Goal: Information Seeking & Learning: Learn about a topic

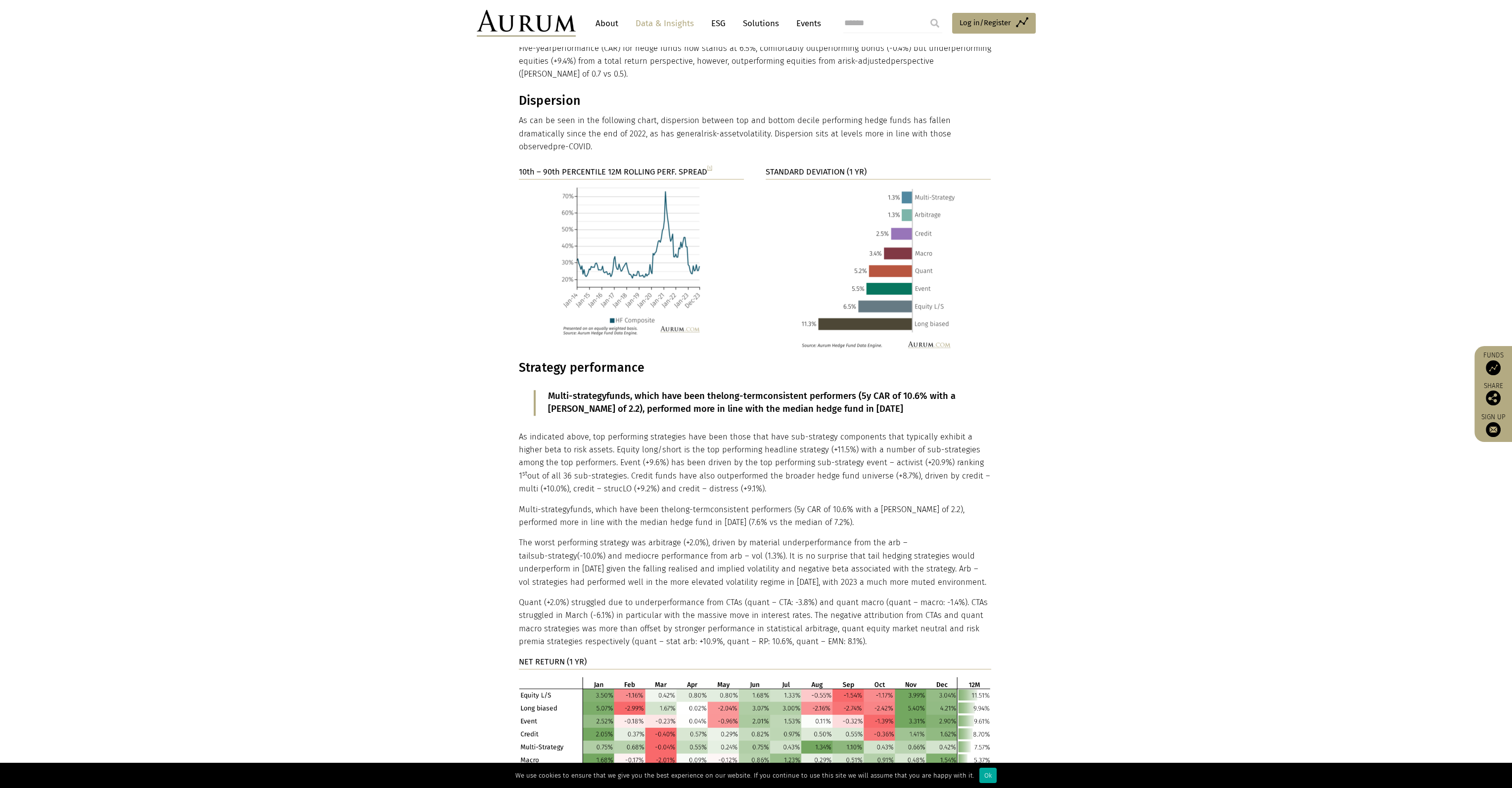
scroll to position [1286, 0]
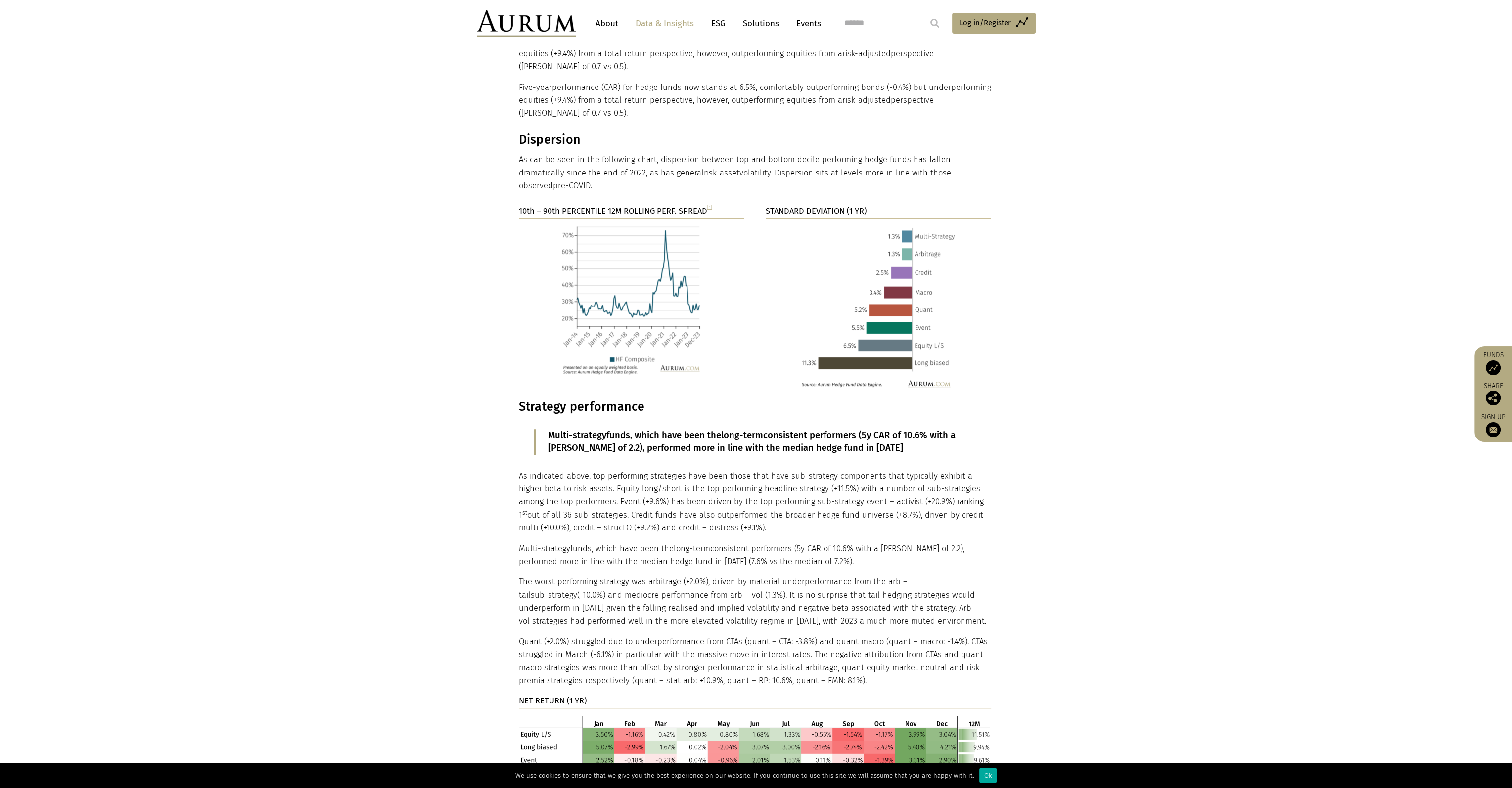
click at [677, 25] on link "Data & Insights" at bounding box center [665, 23] width 68 height 18
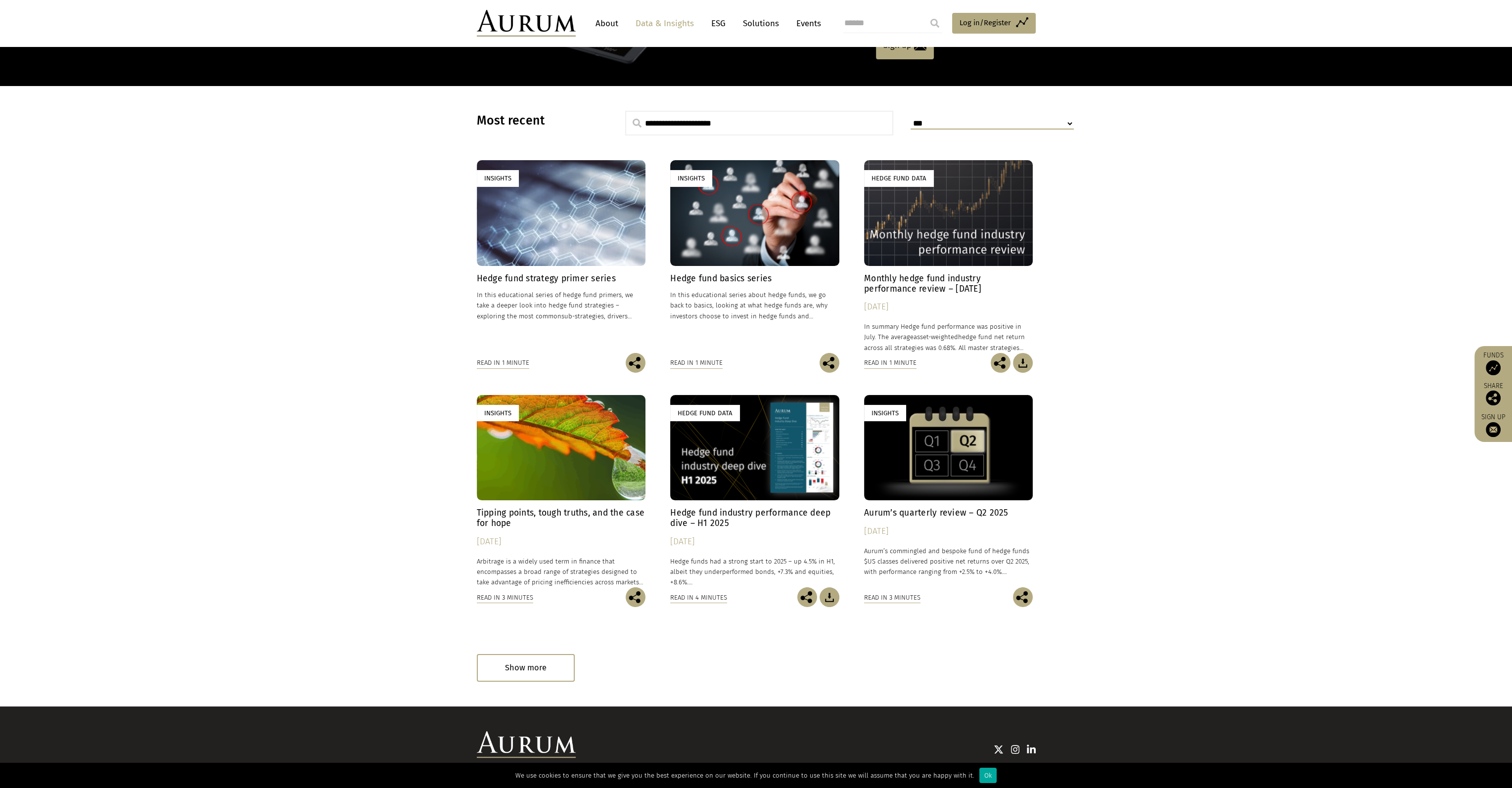
scroll to position [250, 0]
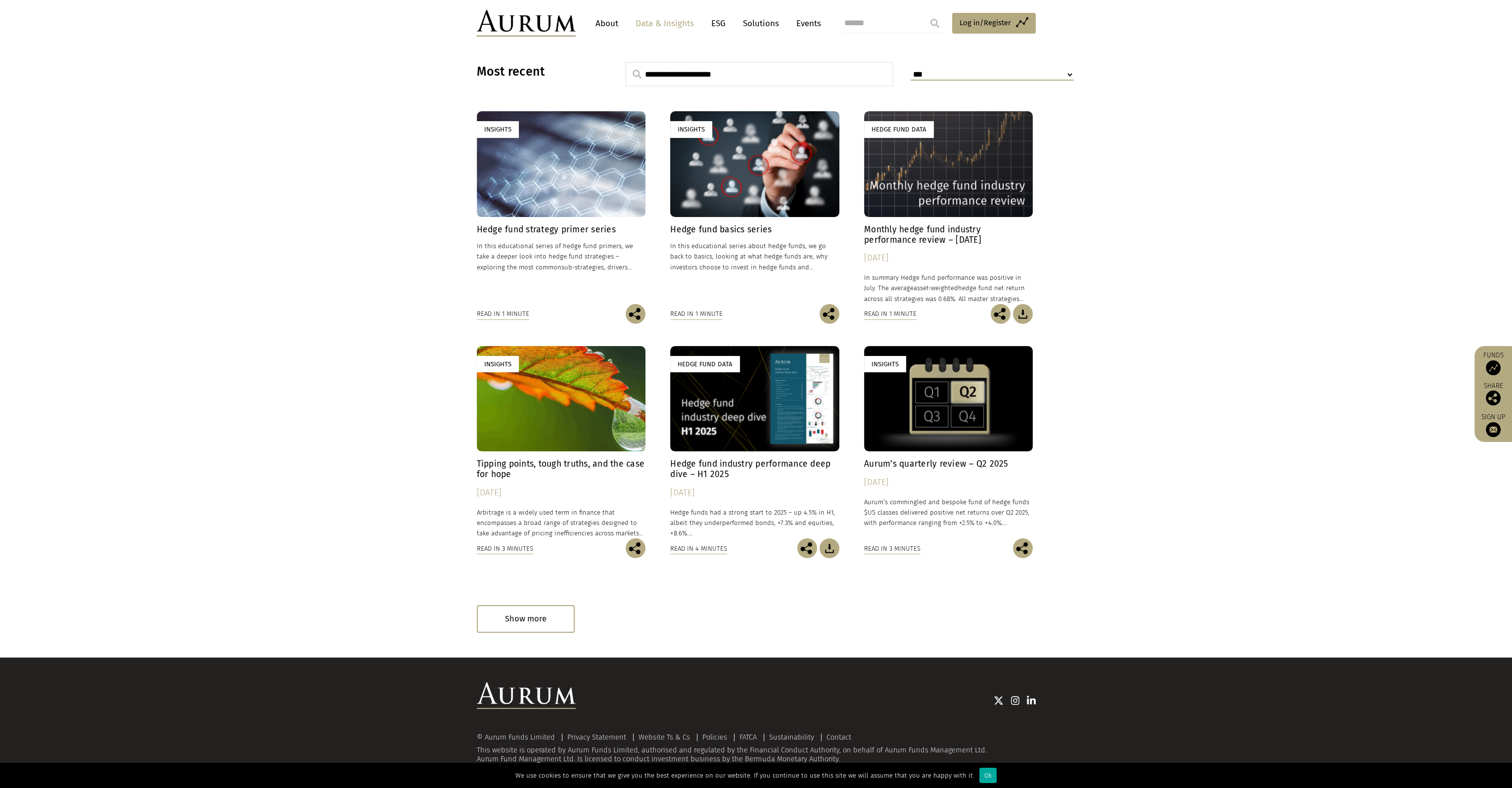
click at [733, 469] on h4 "Hedge fund industry performance deep dive – H1 2025" at bounding box center [755, 469] width 169 height 21
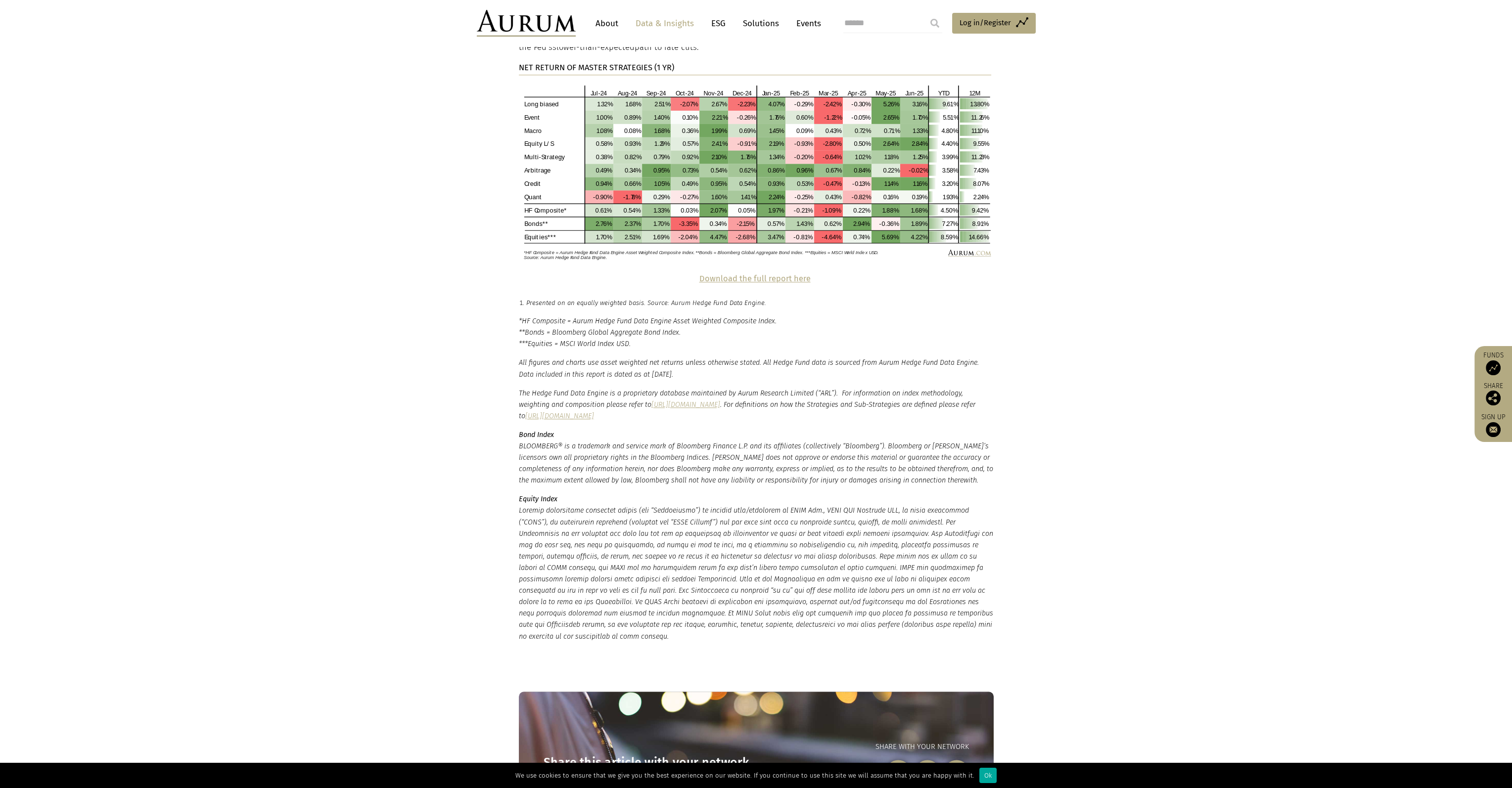
scroll to position [1899, 0]
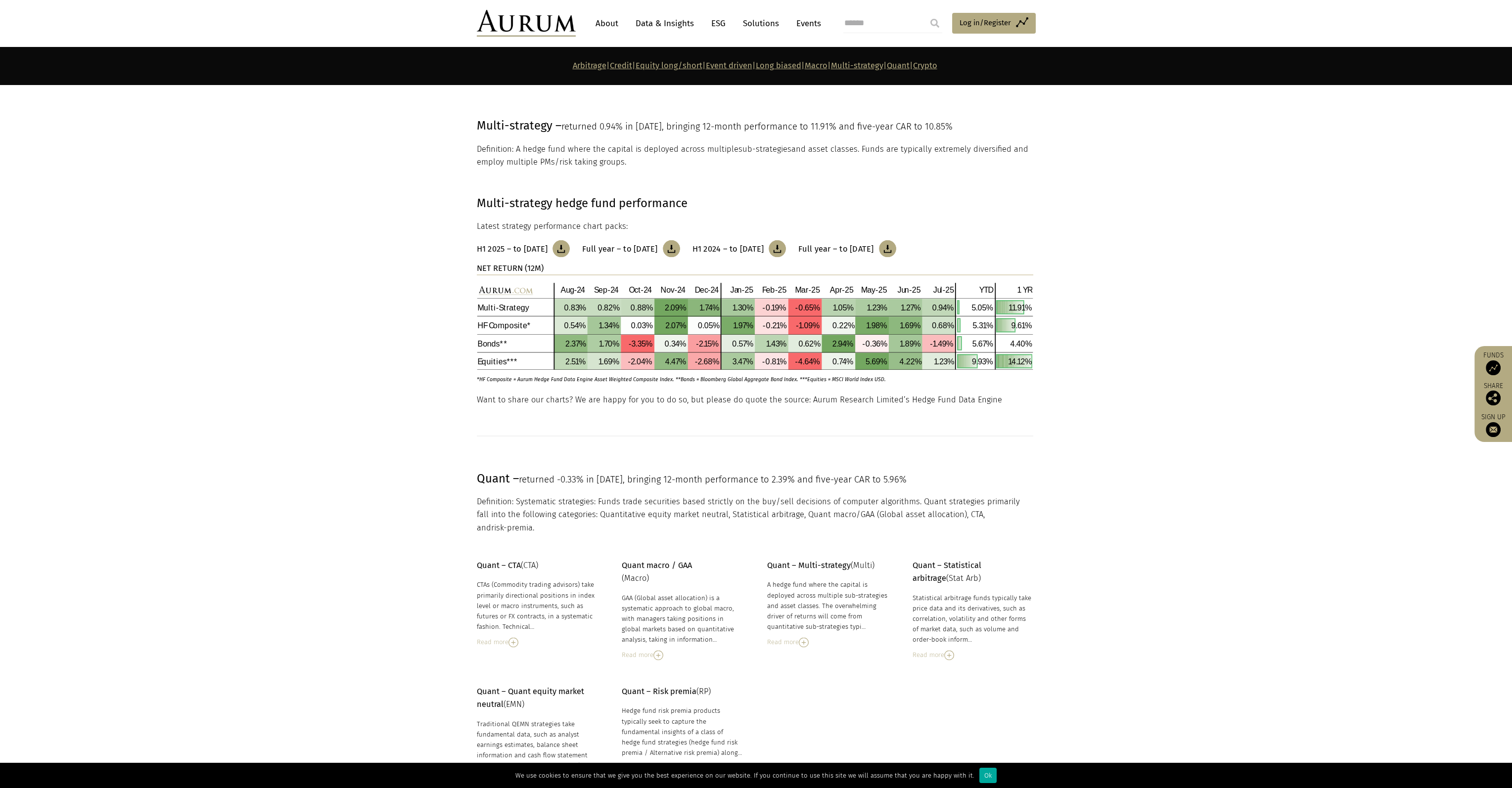
scroll to position [3927, 0]
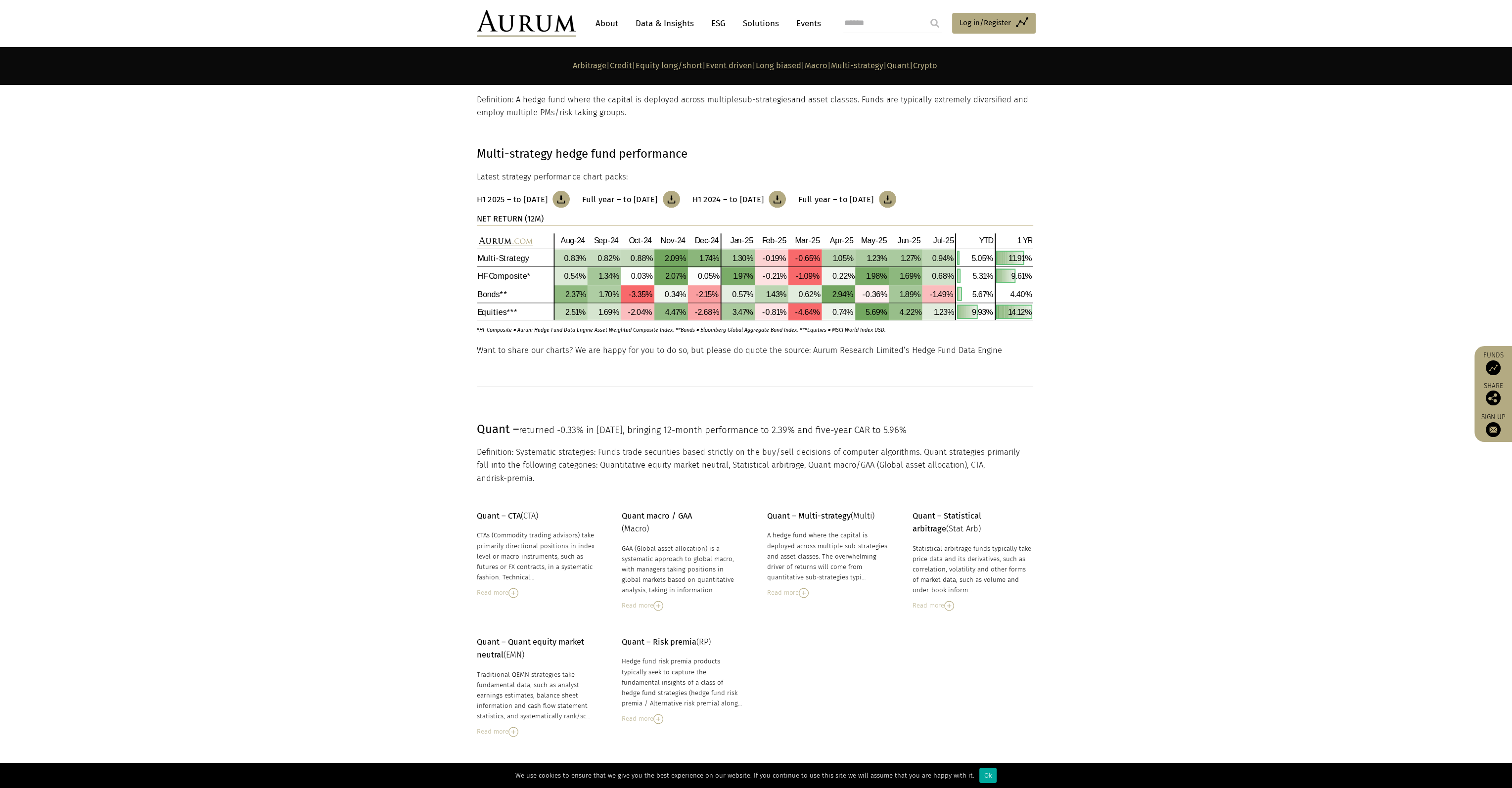
click at [513, 727] on img at bounding box center [513, 732] width 10 height 10
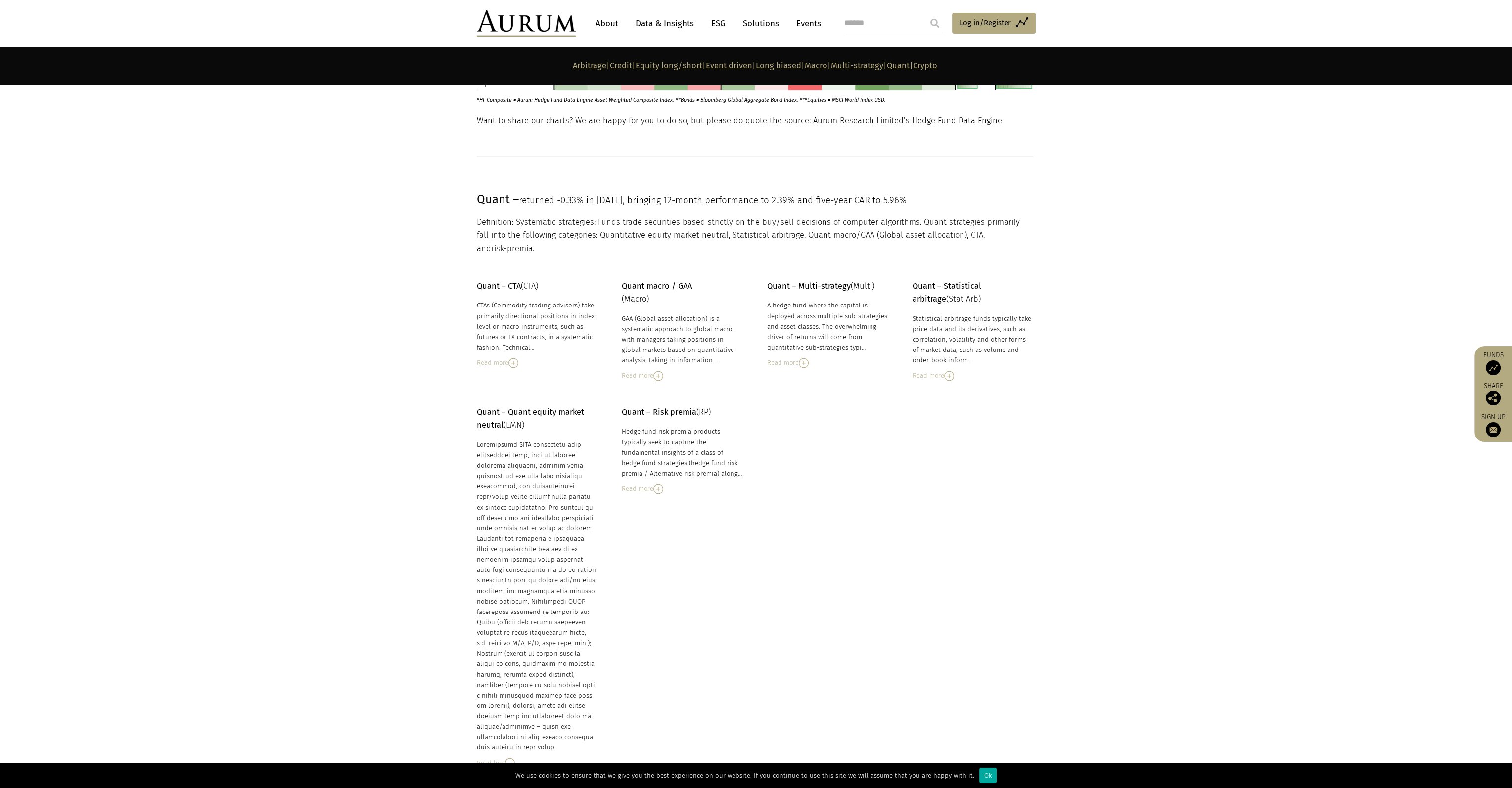
scroll to position [4174, 0]
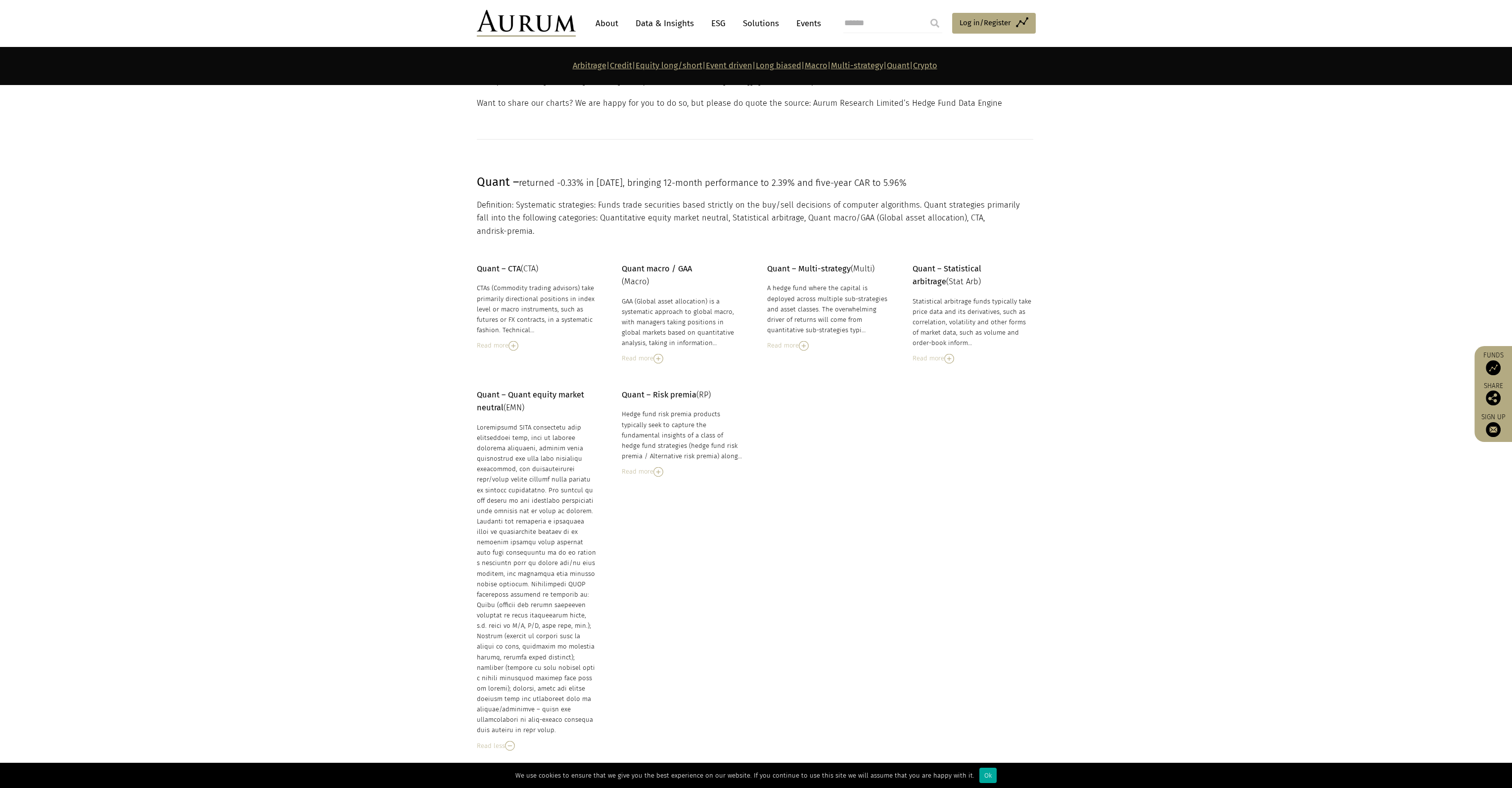
click at [657, 467] on img at bounding box center [658, 472] width 10 height 10
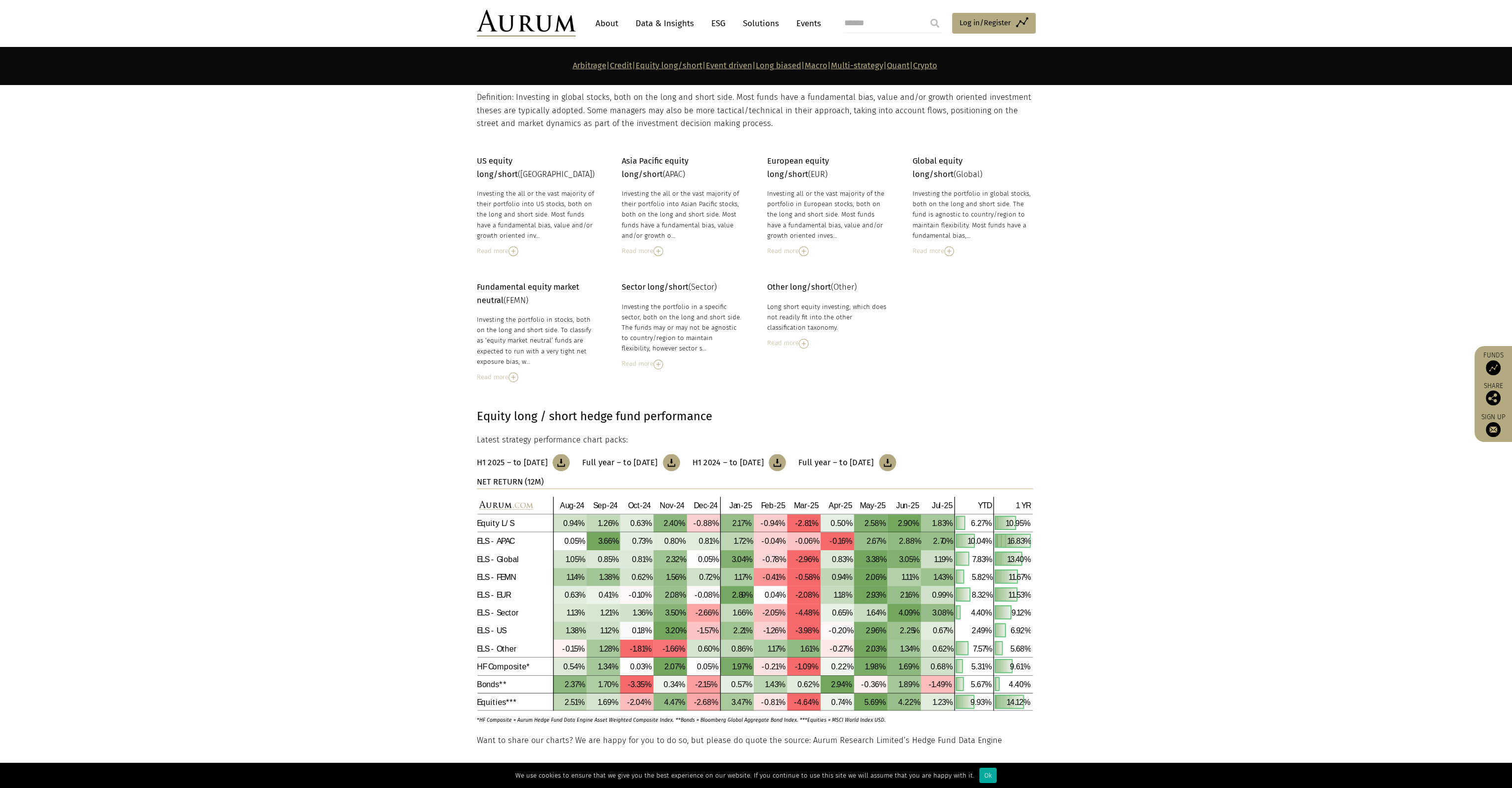
scroll to position [1434, 0]
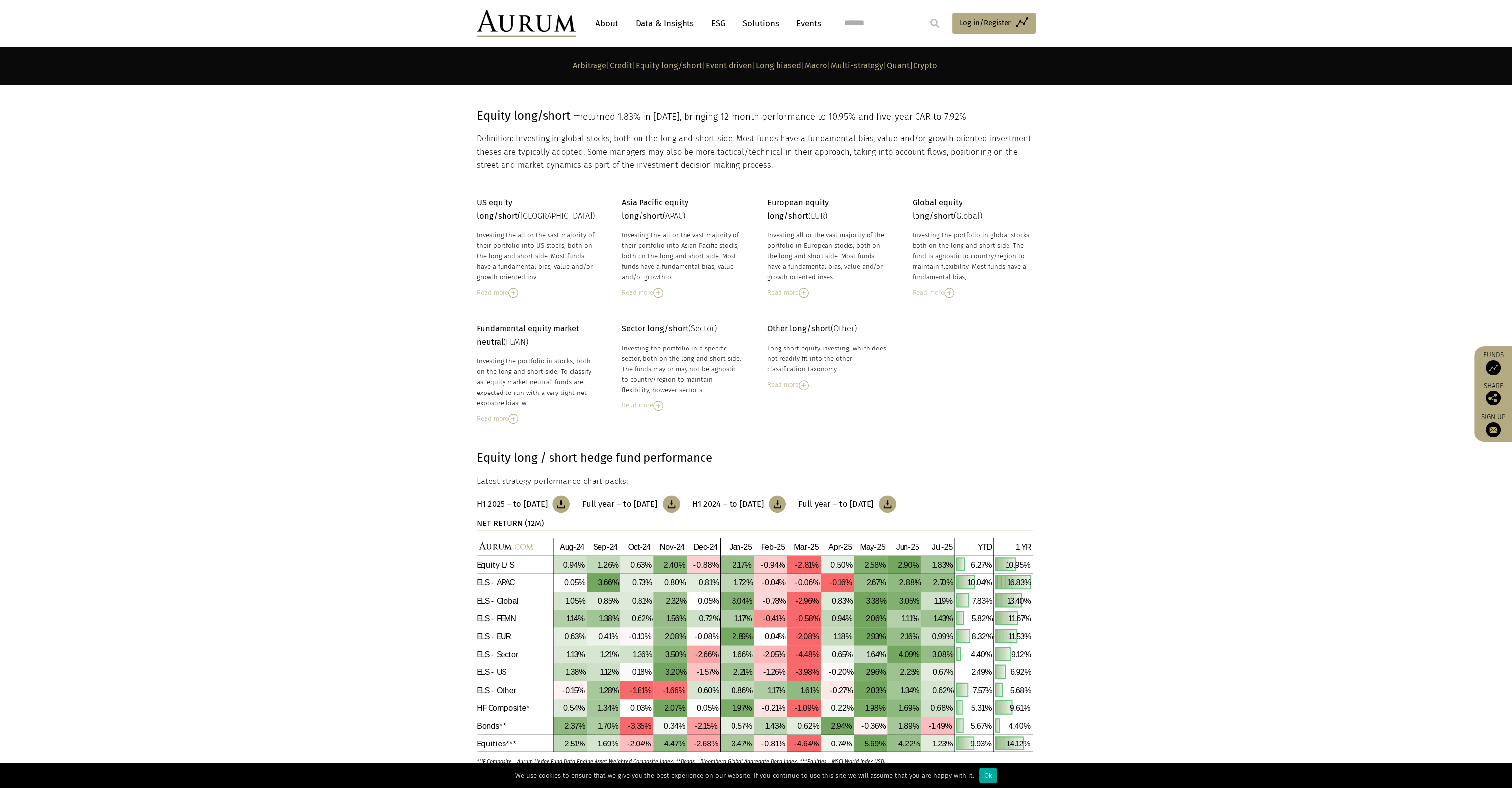
click at [1103, 439] on section "Equity long / short hedge fund performance Latest strategy performance chart pa…" at bounding box center [756, 600] width 1512 height 352
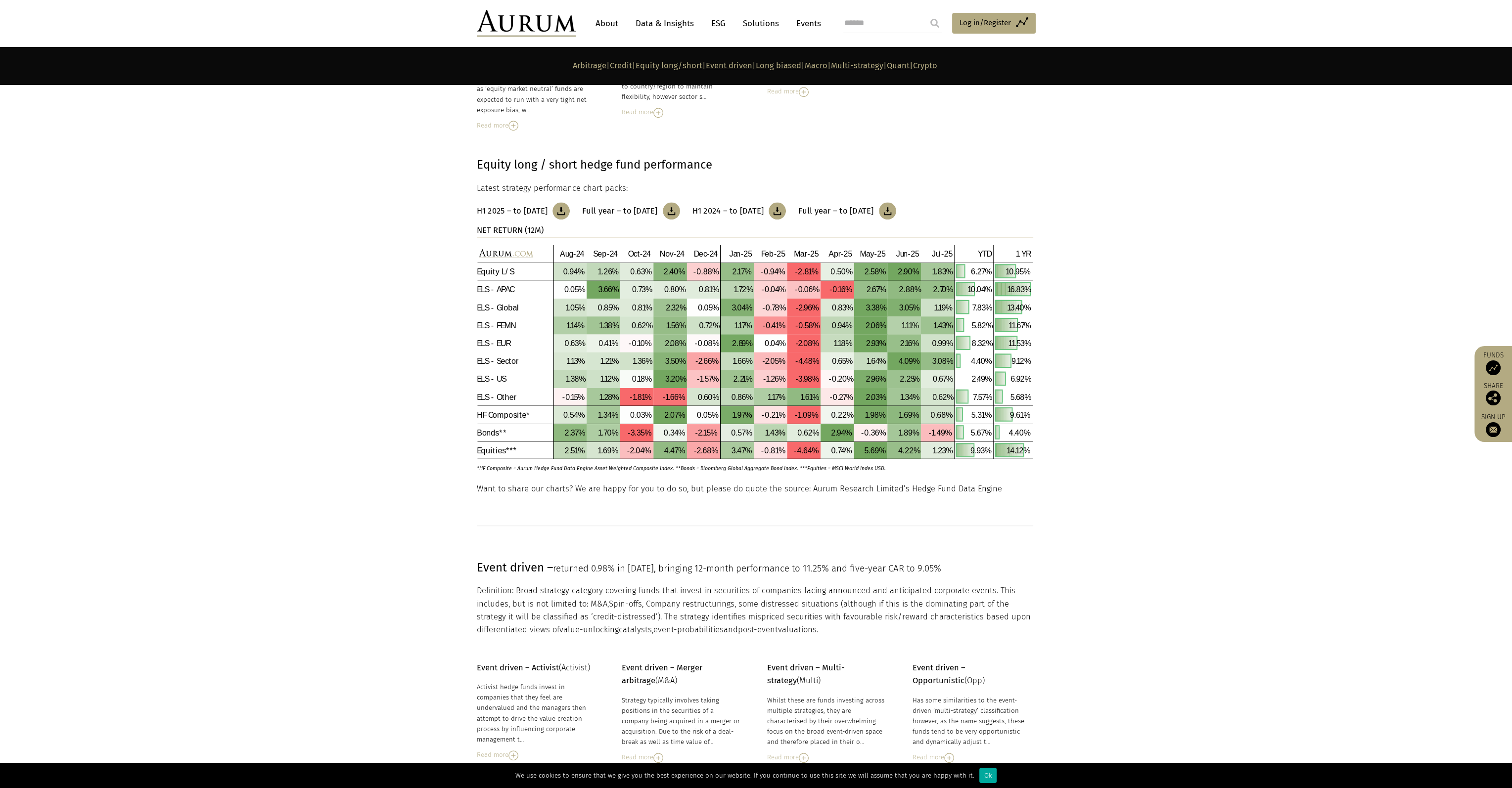
scroll to position [1632, 0]
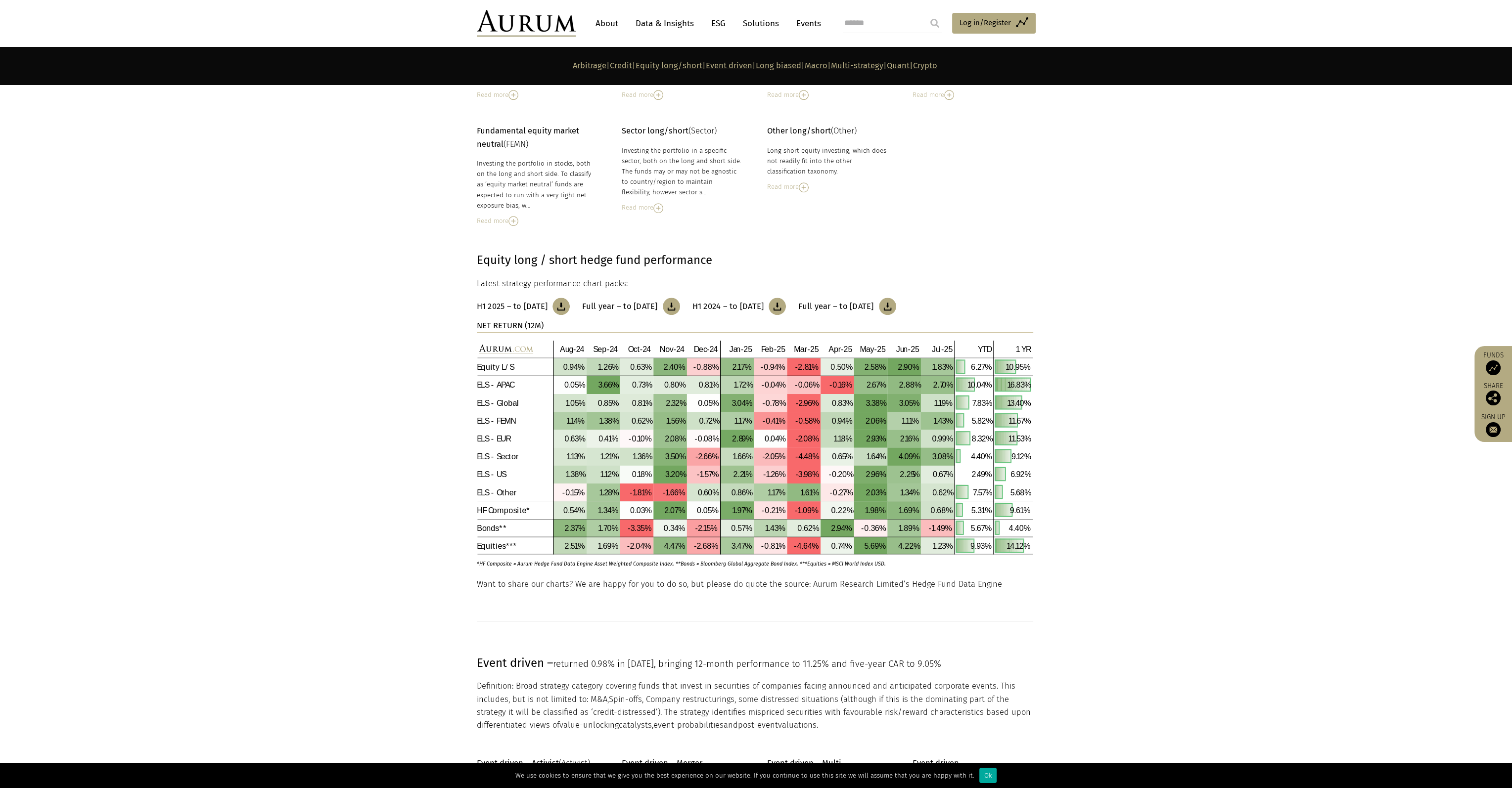
click at [1087, 556] on section "Equity long / short hedge fund performance Latest strategy performance chart pa…" at bounding box center [756, 402] width 1512 height 352
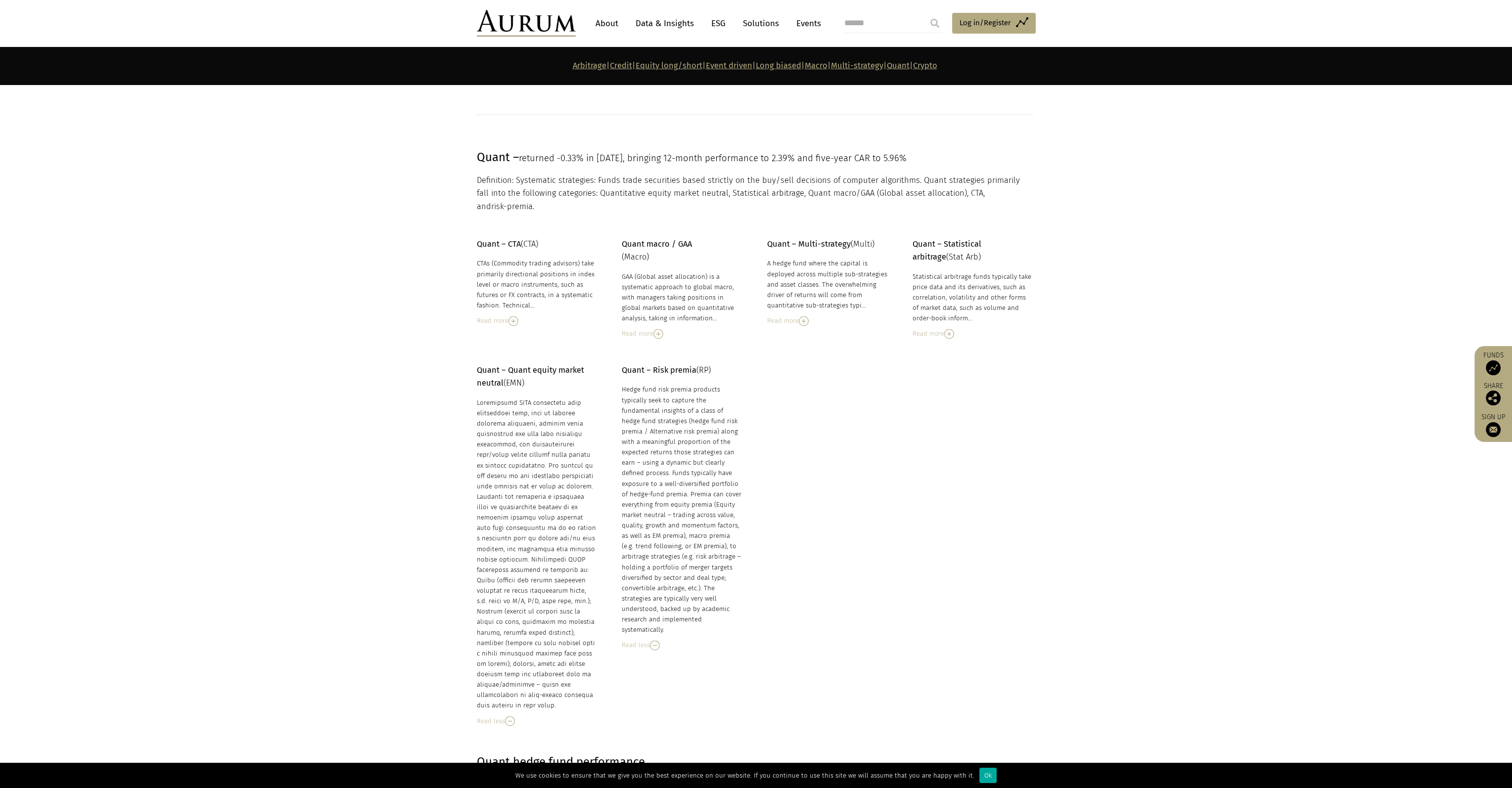
scroll to position [4055, 0]
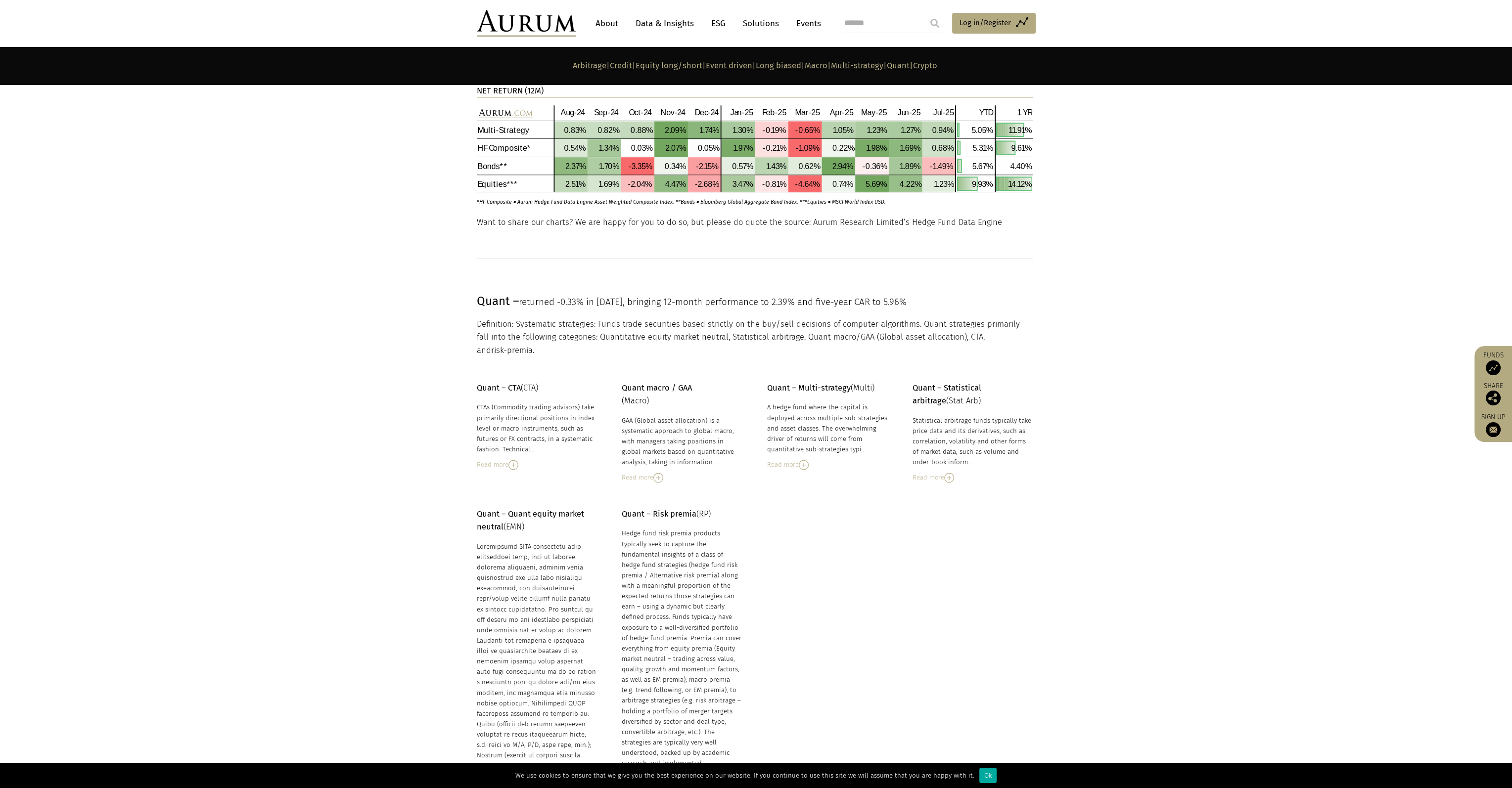
click at [708, 508] on p "Quant – Risk premia (RP)" at bounding box center [682, 514] width 121 height 13
click at [571, 509] on strong "Quant – Quant equity market neutral" at bounding box center [531, 520] width 107 height 22
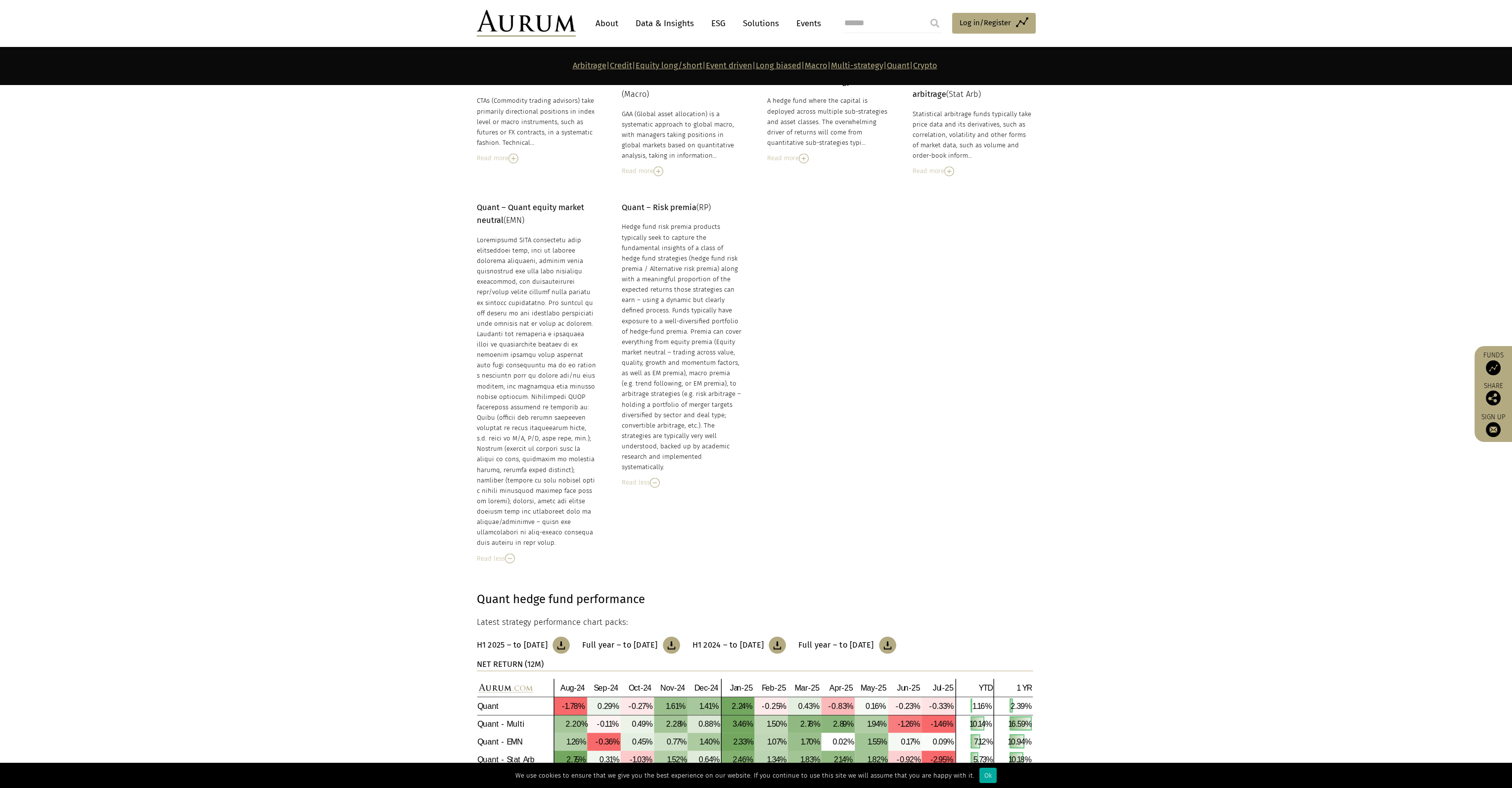
scroll to position [4401, 0]
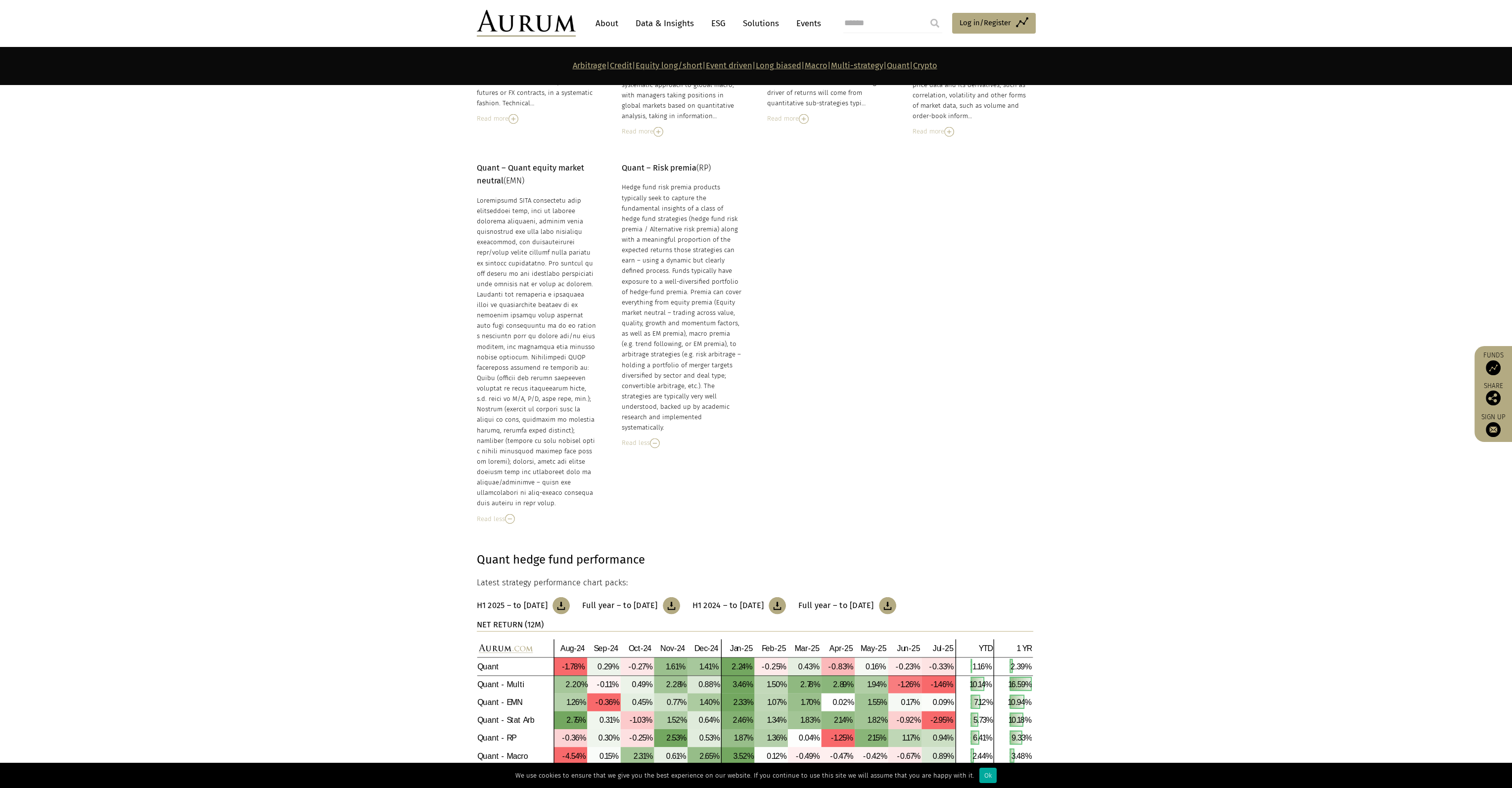
click at [511, 514] on img at bounding box center [509, 519] width 10 height 10
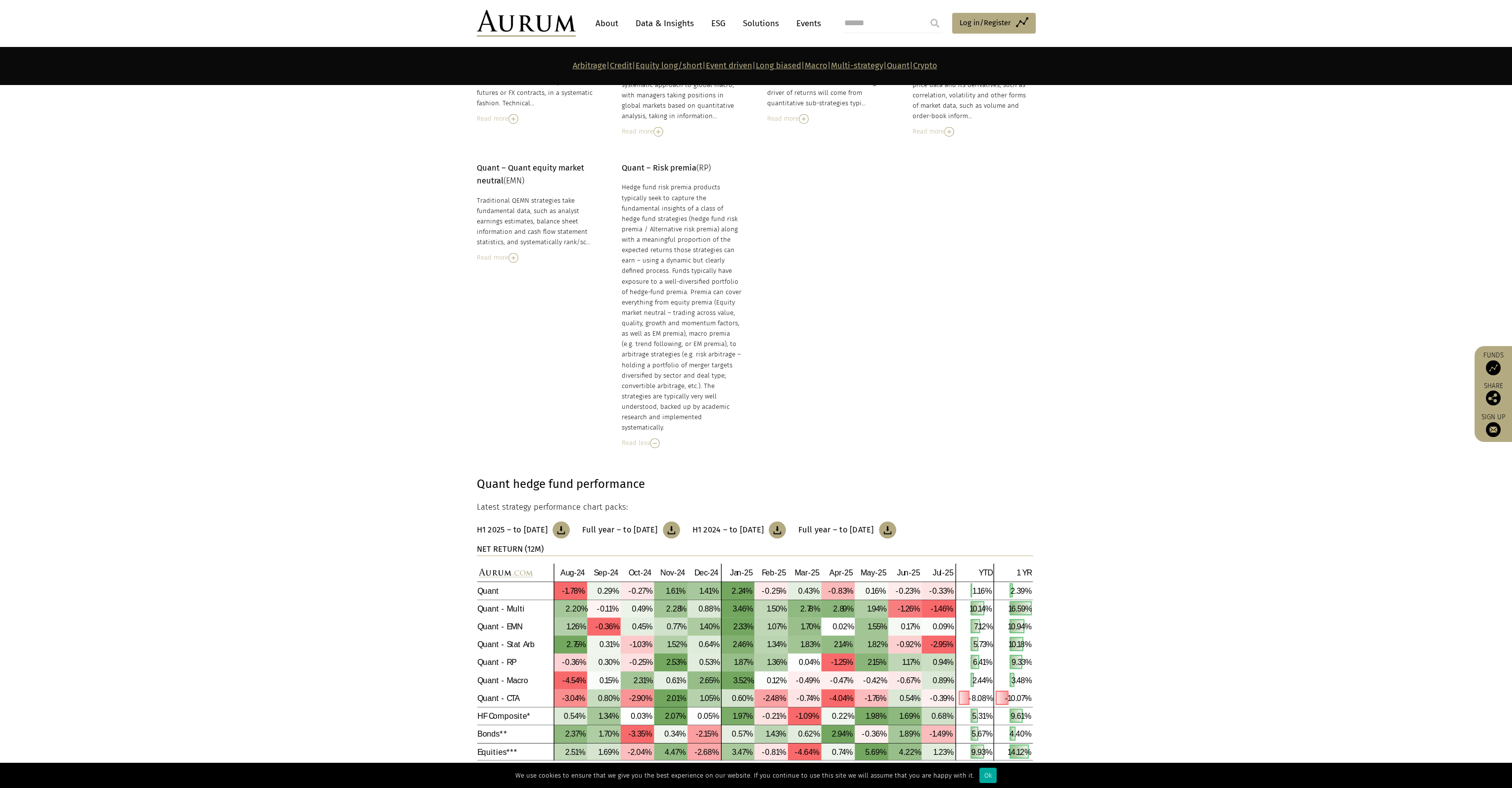
click at [655, 439] on img at bounding box center [655, 443] width 10 height 10
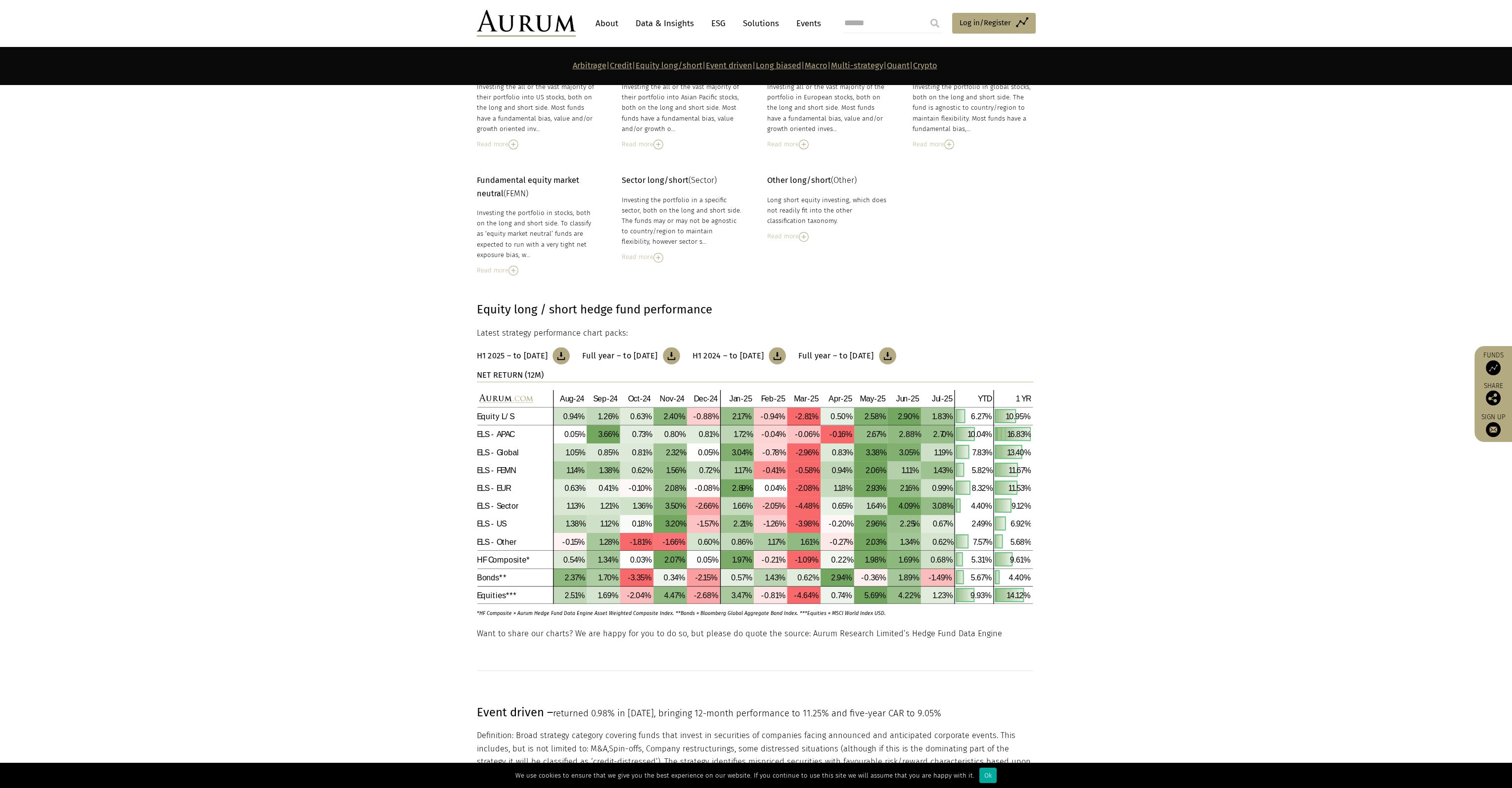
scroll to position [1632, 0]
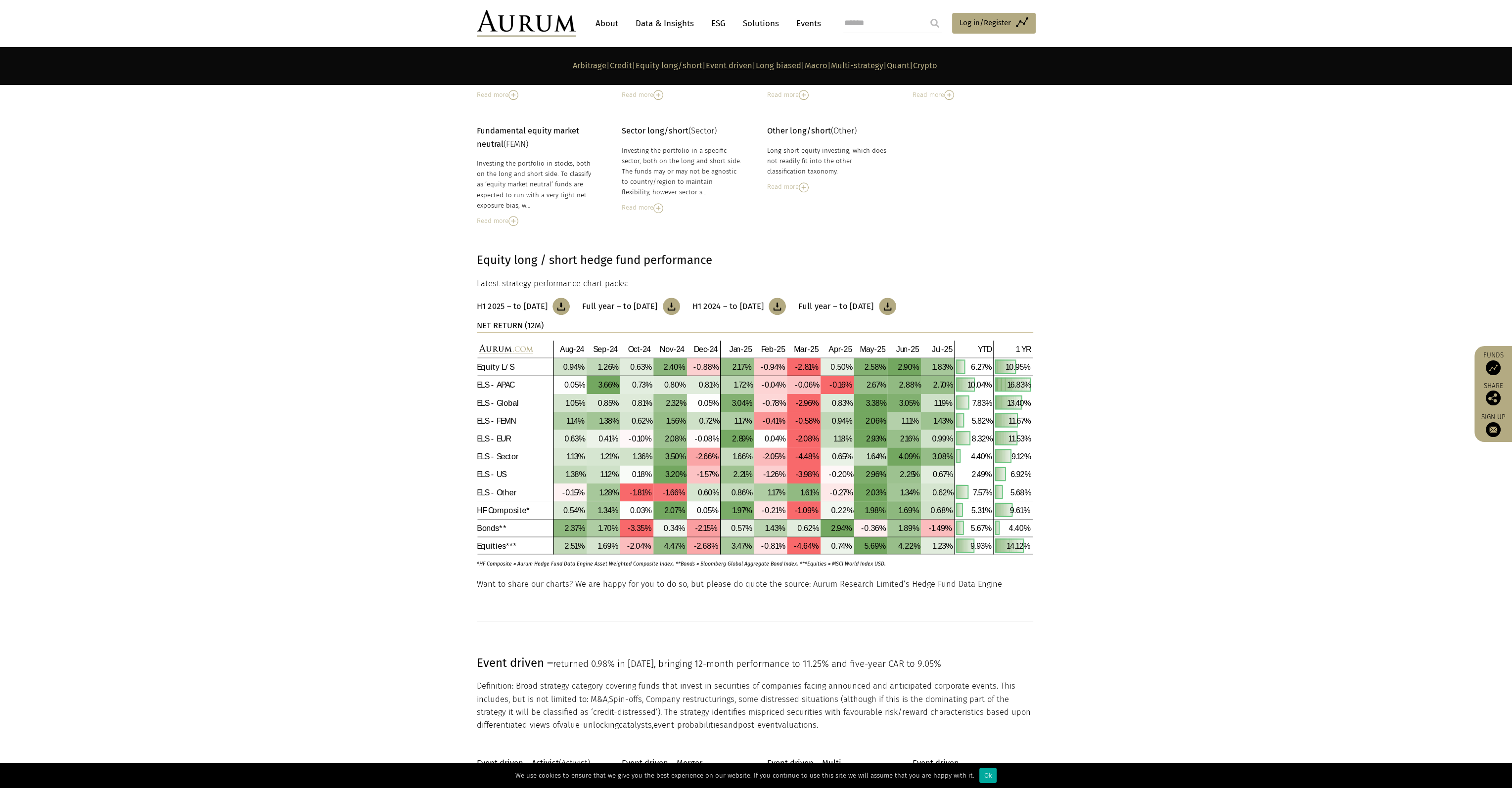
click at [511, 218] on img at bounding box center [513, 221] width 10 height 10
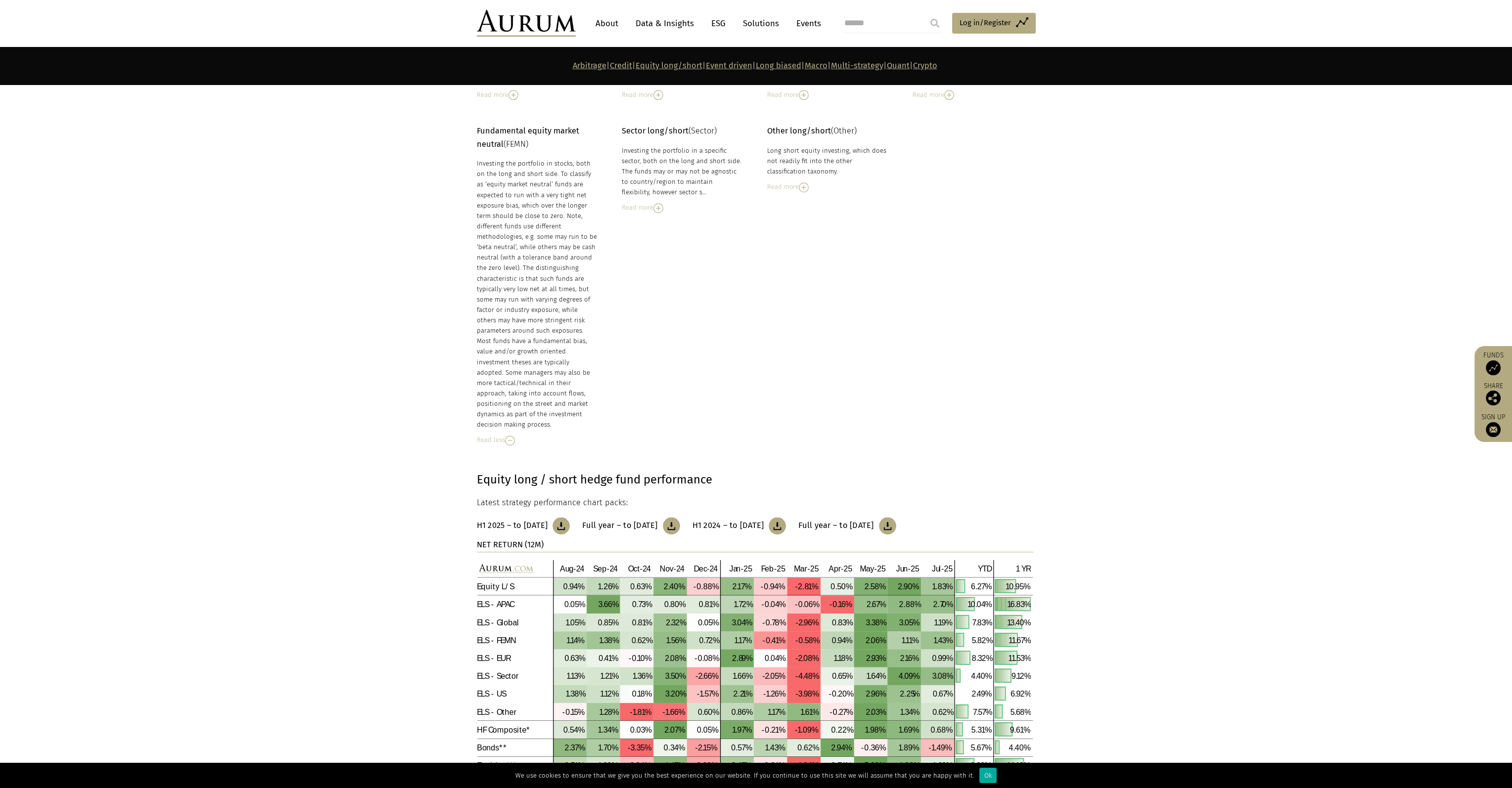
click at [511, 436] on img at bounding box center [509, 440] width 10 height 10
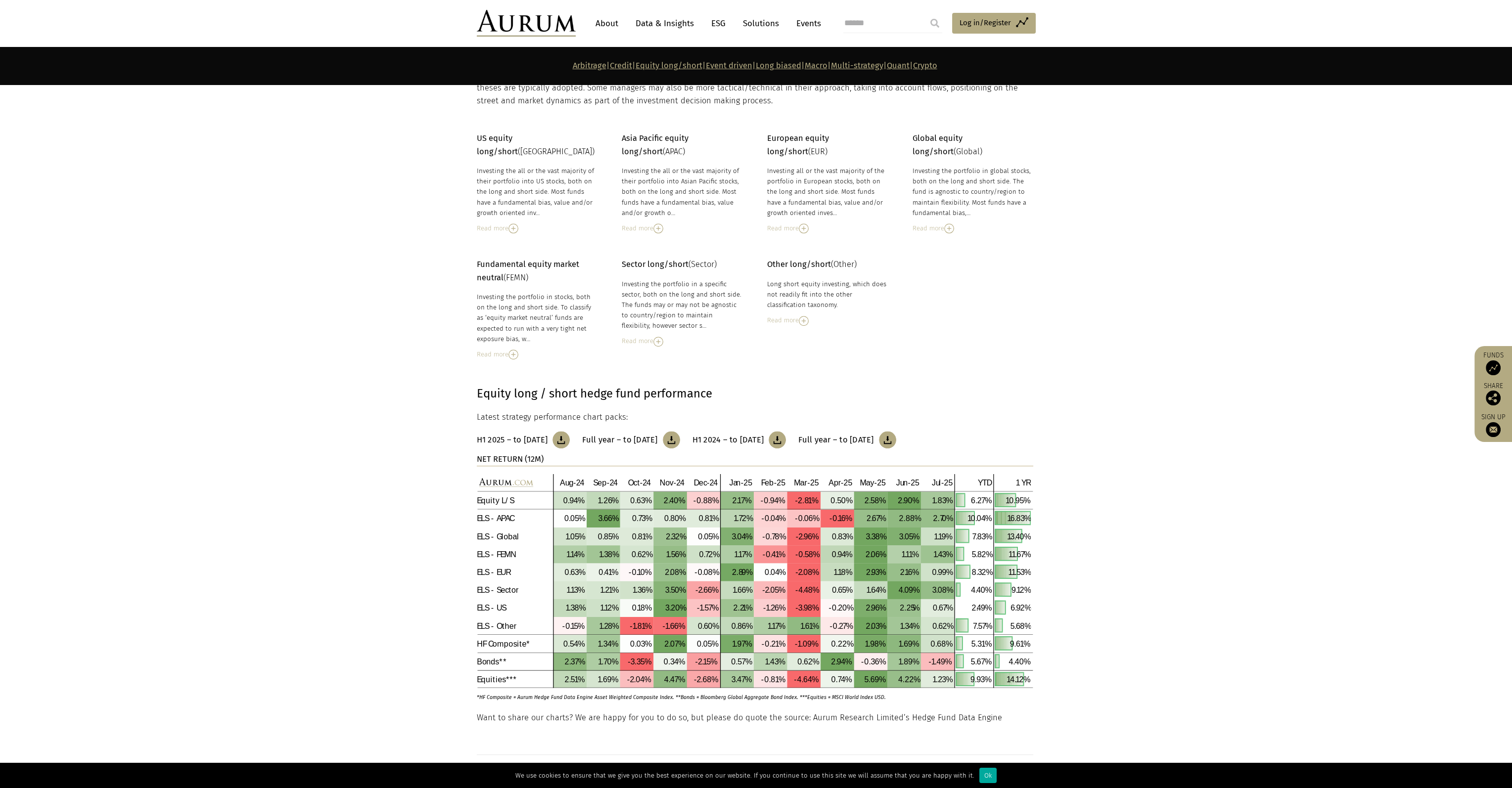
scroll to position [1434, 0]
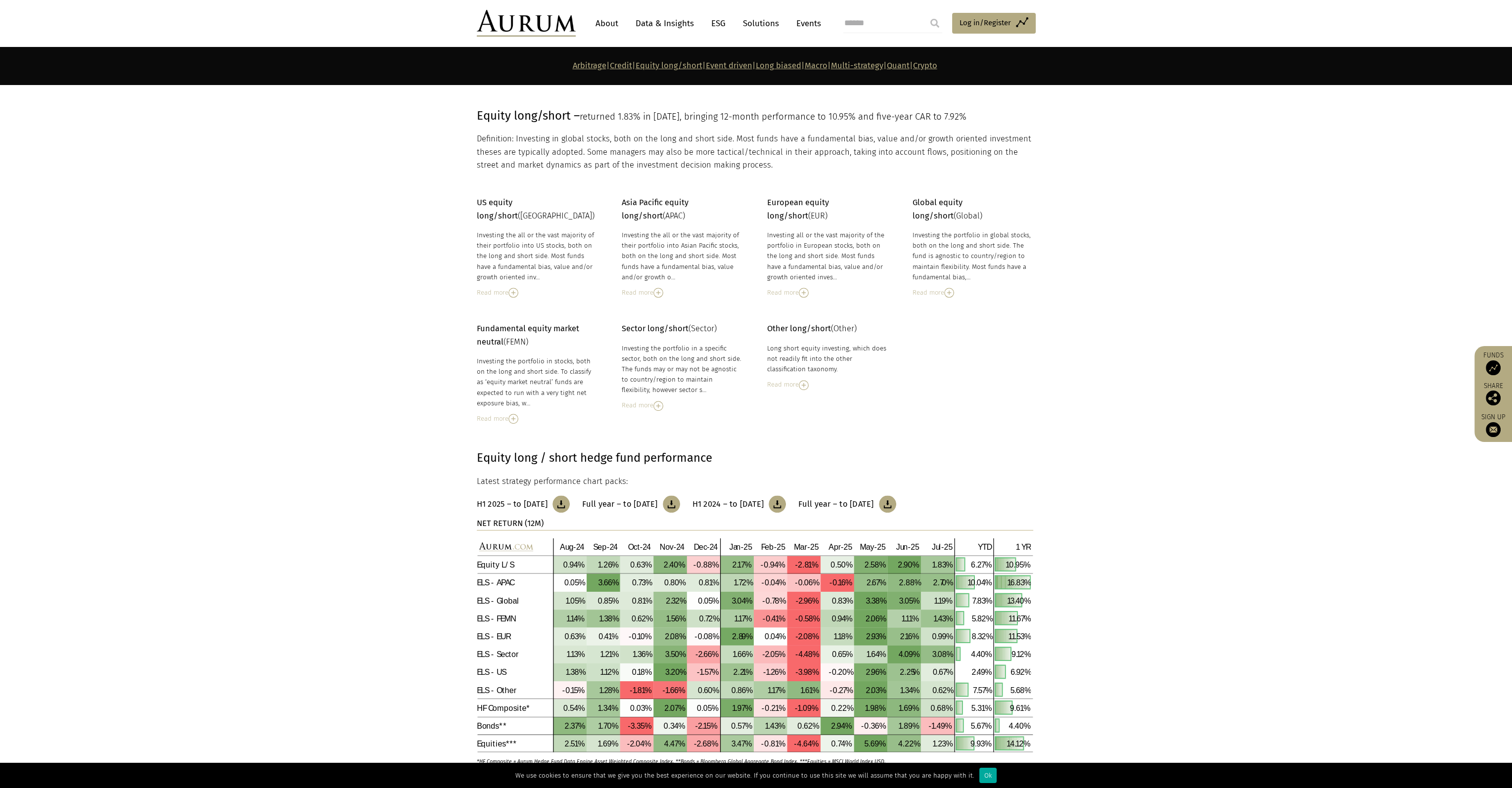
click at [653, 287] on div "Read more" at bounding box center [682, 292] width 121 height 11
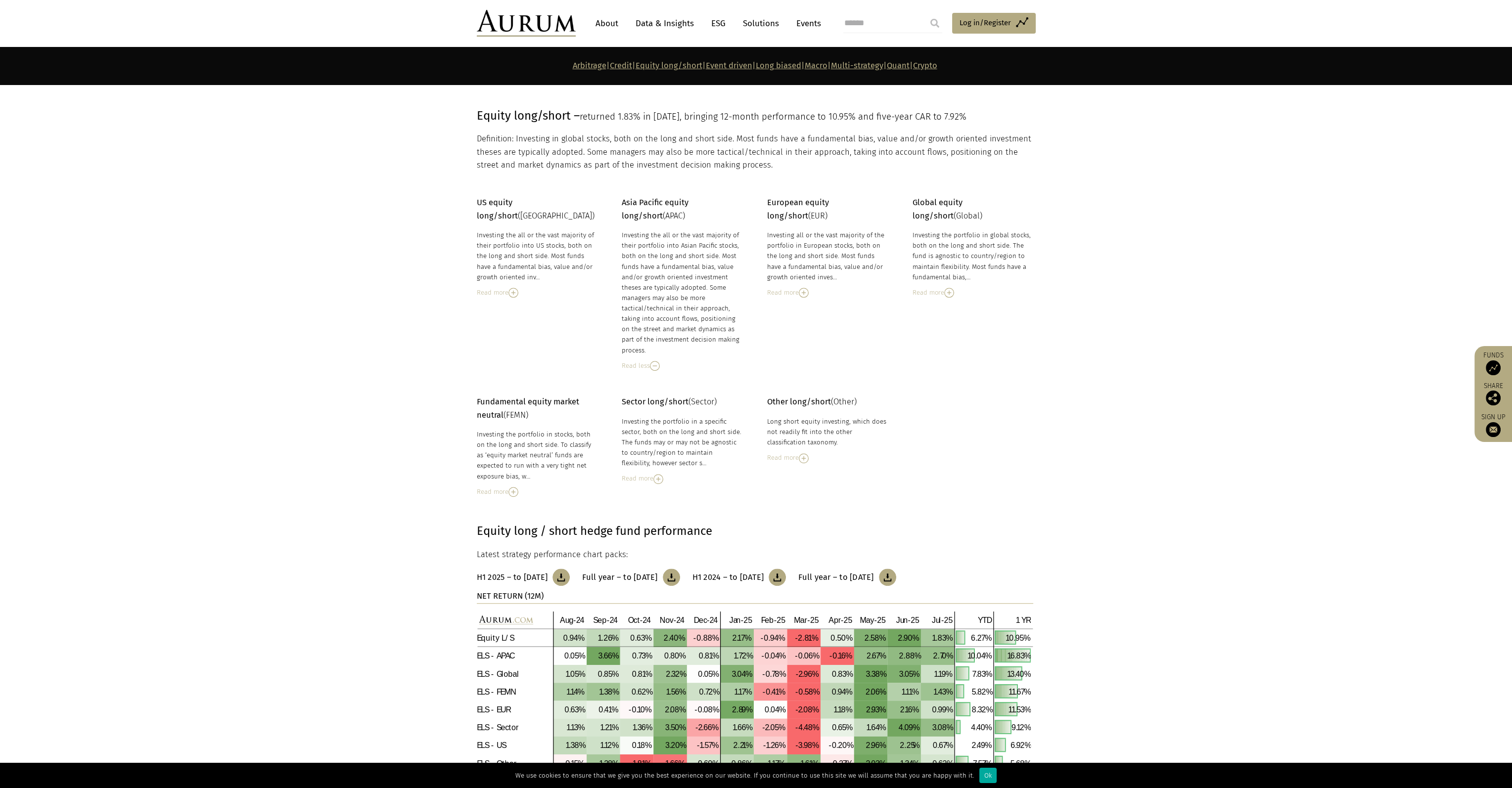
click at [655, 365] on img at bounding box center [655, 365] width 10 height 10
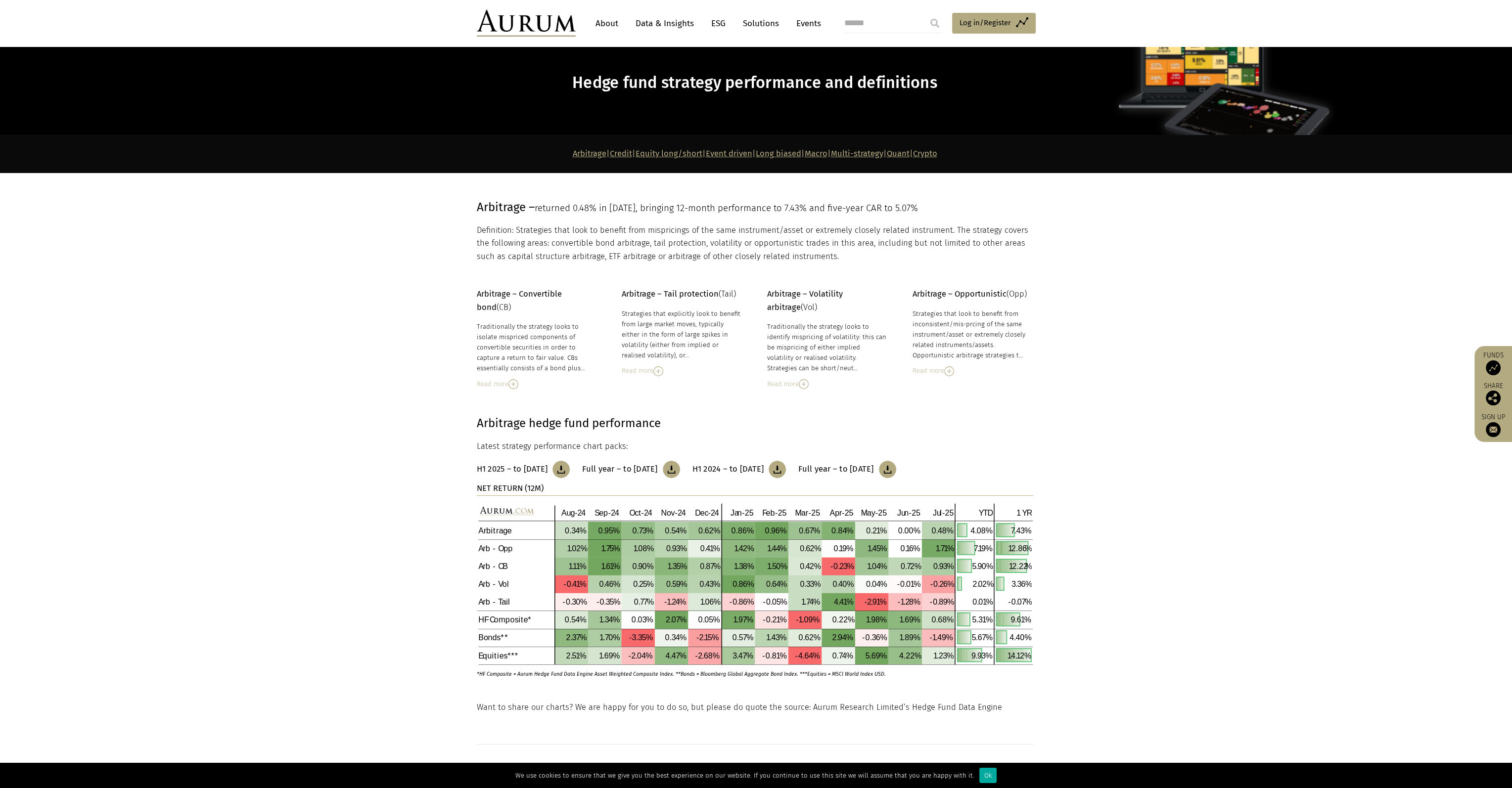
scroll to position [99, 0]
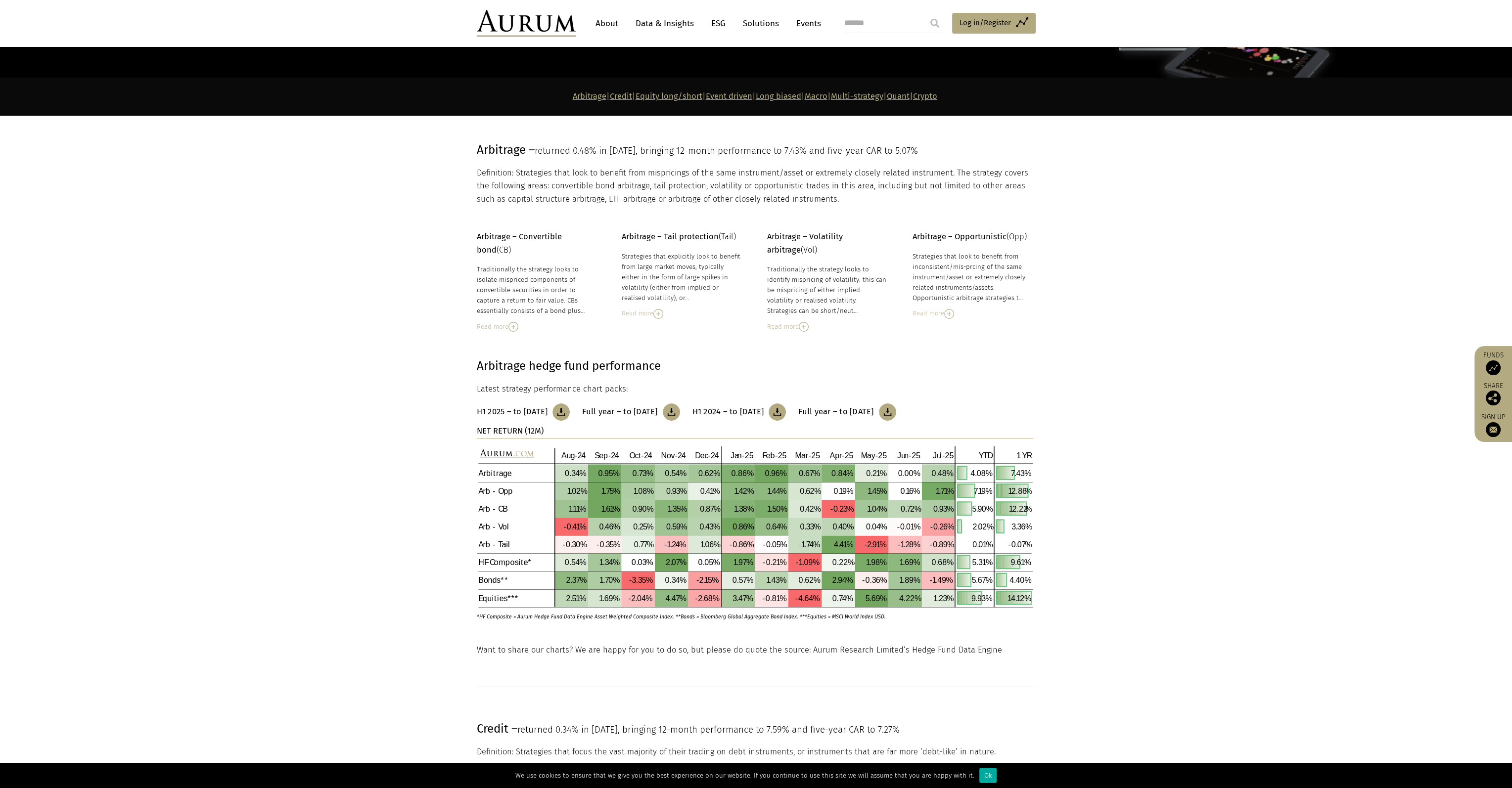
click at [952, 309] on img at bounding box center [949, 314] width 10 height 10
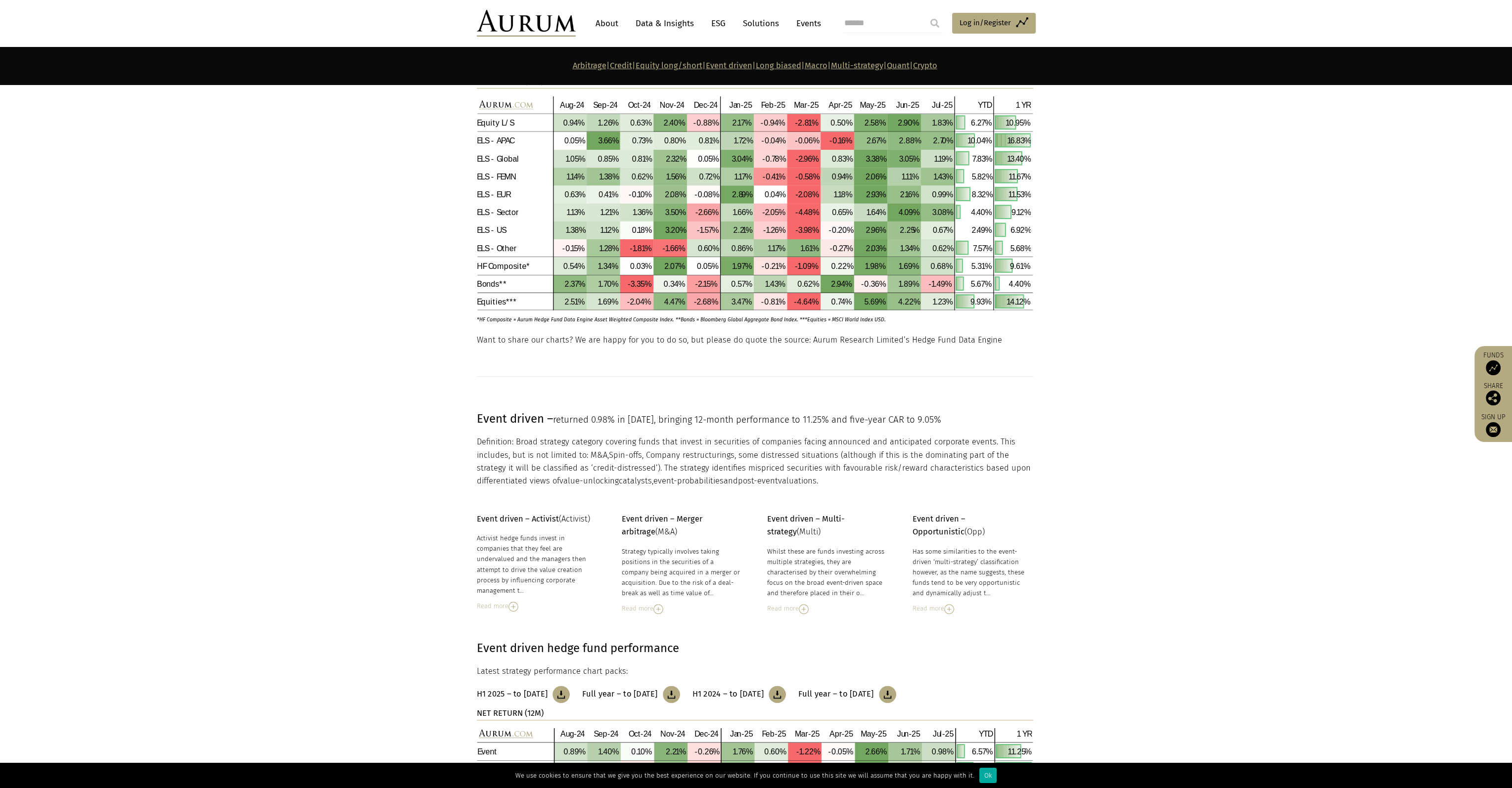
scroll to position [2225, 0]
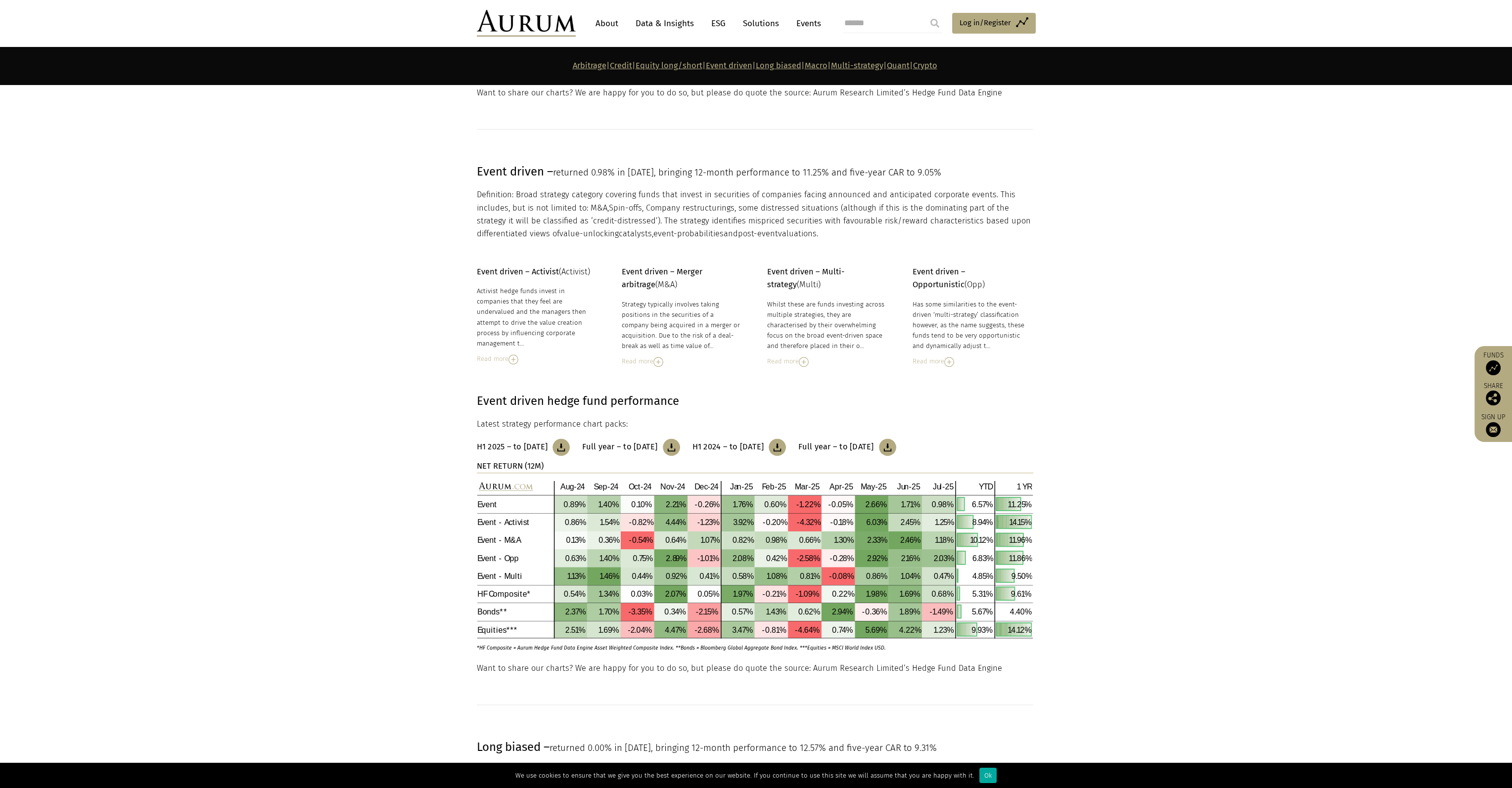
click at [445, 507] on section "Event driven hedge fund performance Latest strategy performance chart packs: H1…" at bounding box center [756, 514] width 1512 height 295
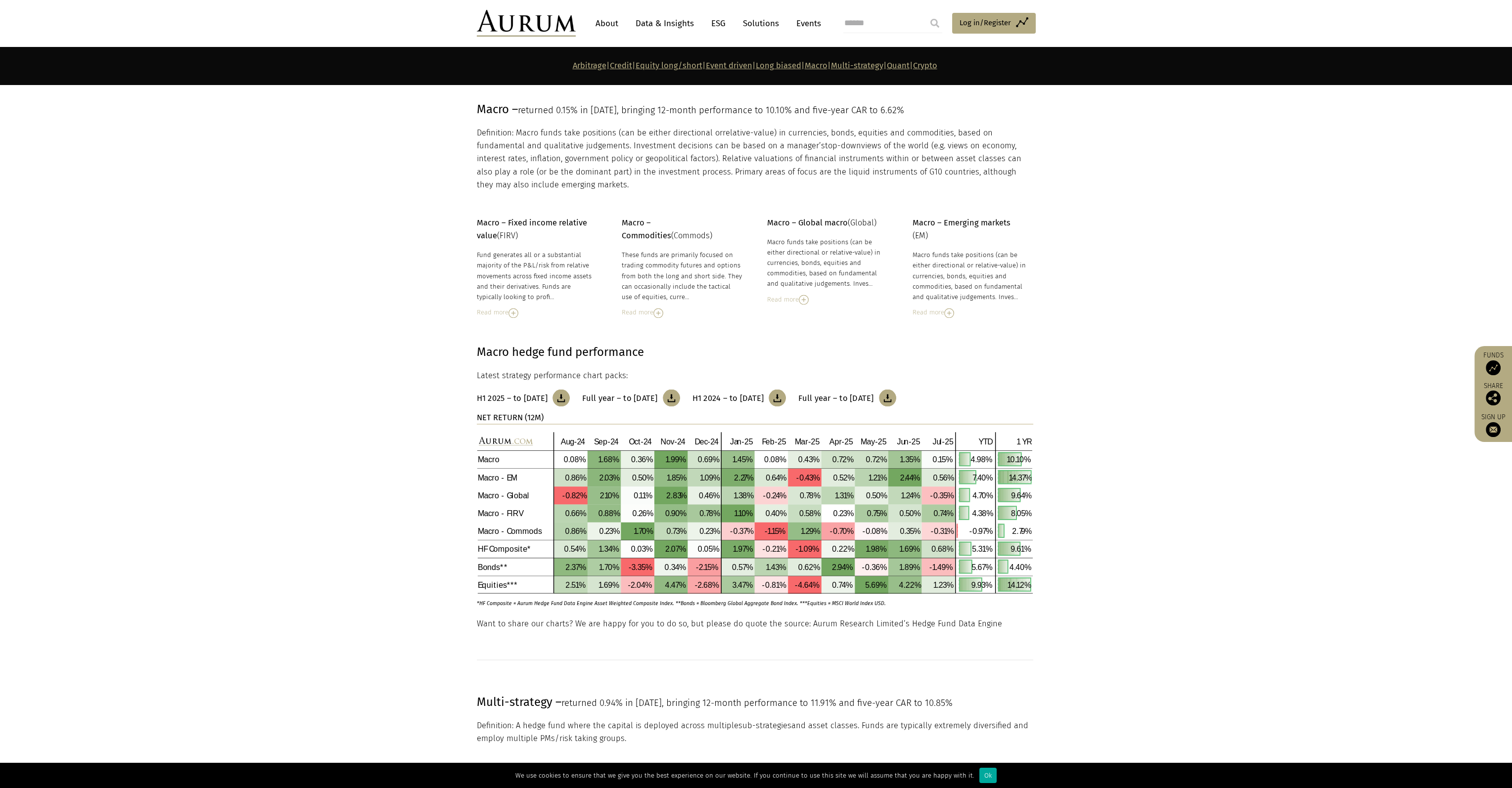
scroll to position [3561, 0]
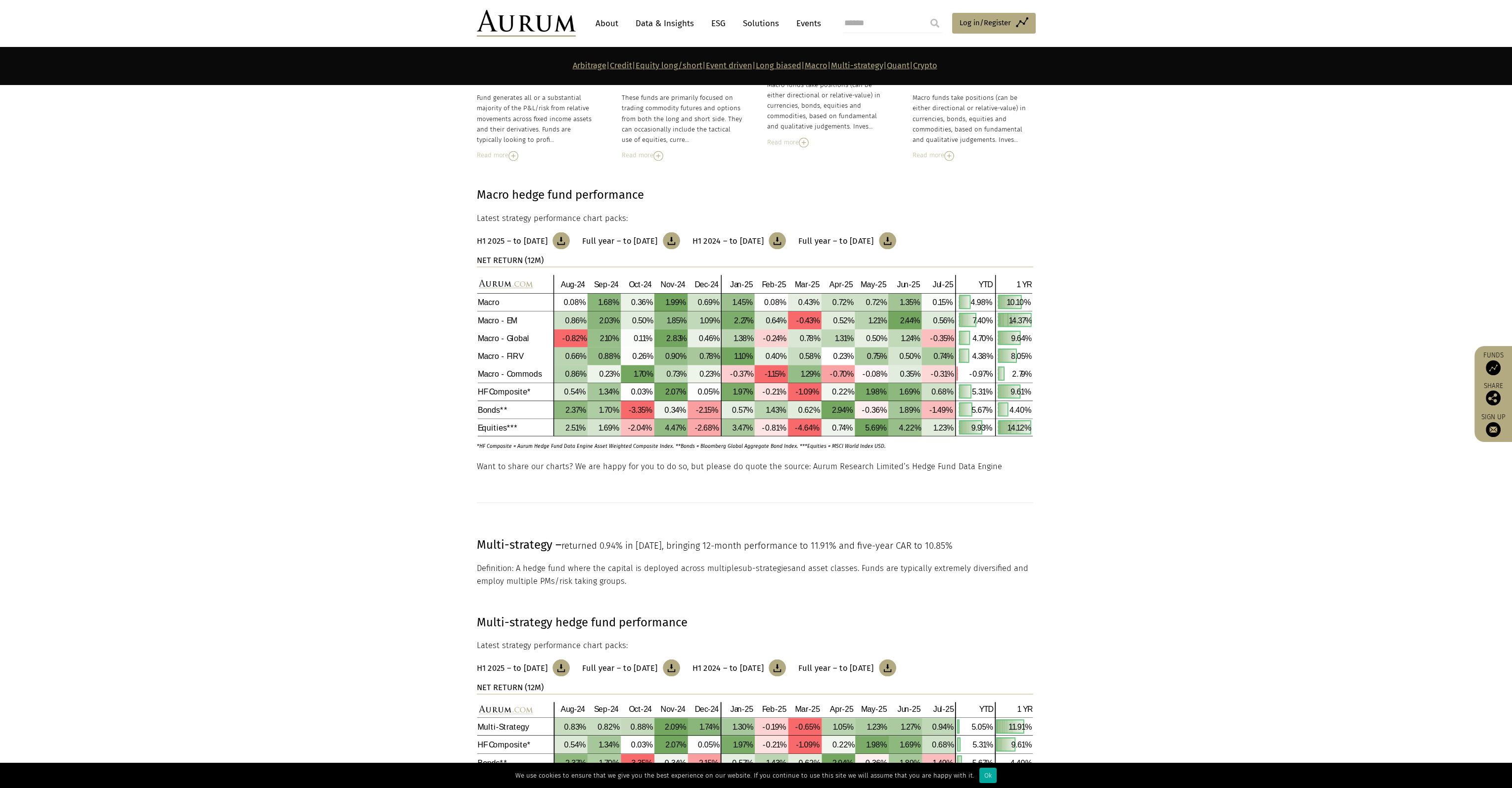
click at [1072, 620] on section "Multi-strategy hedge fund performance Latest strategy performance chart packs: …" at bounding box center [756, 700] width 1512 height 225
click at [127, 563] on section "Multi-strategy – returned 0.94% in July 25, bringing 12-month performance to 11…" at bounding box center [756, 561] width 1512 height 52
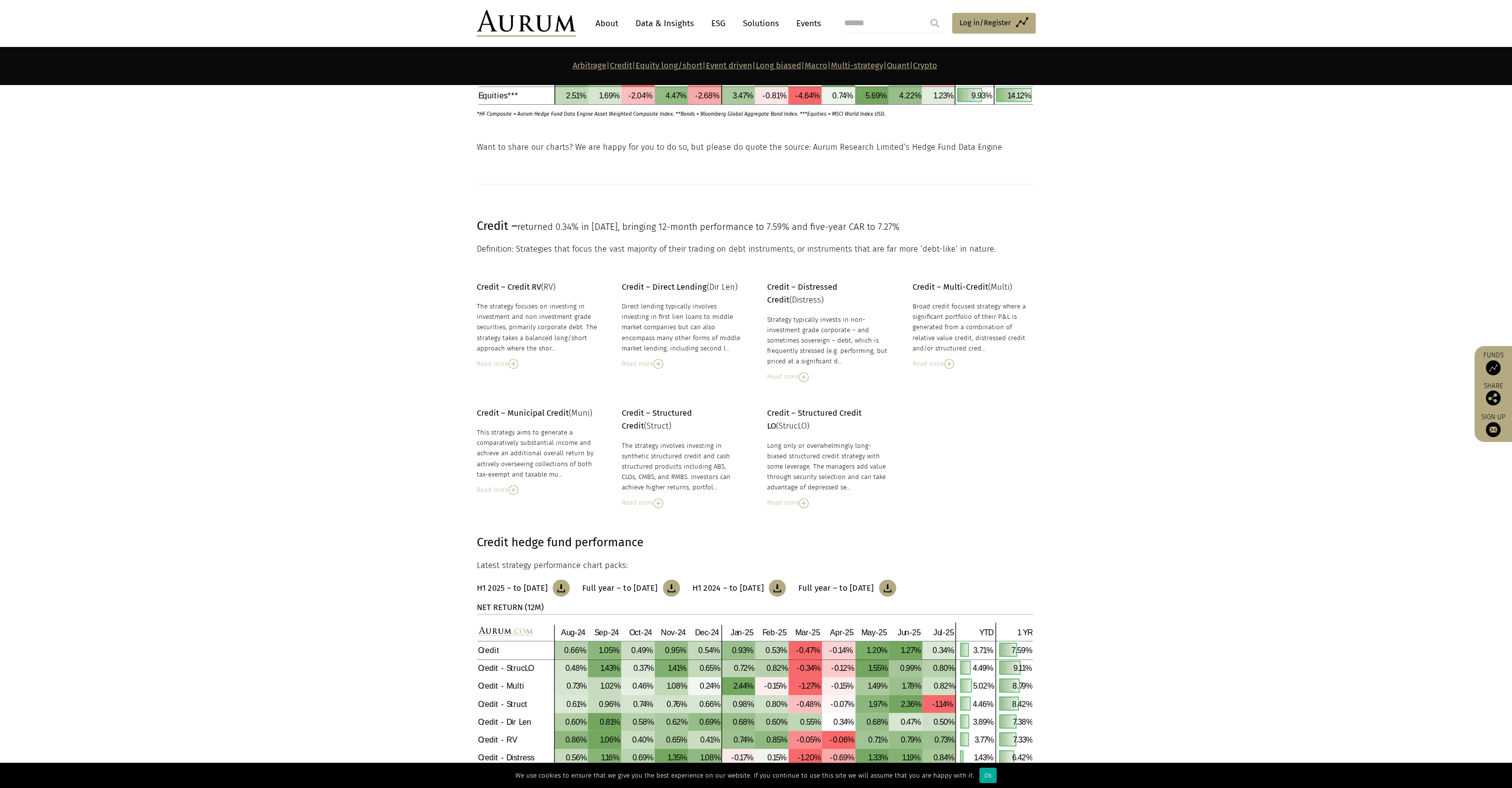
scroll to position [762, 0]
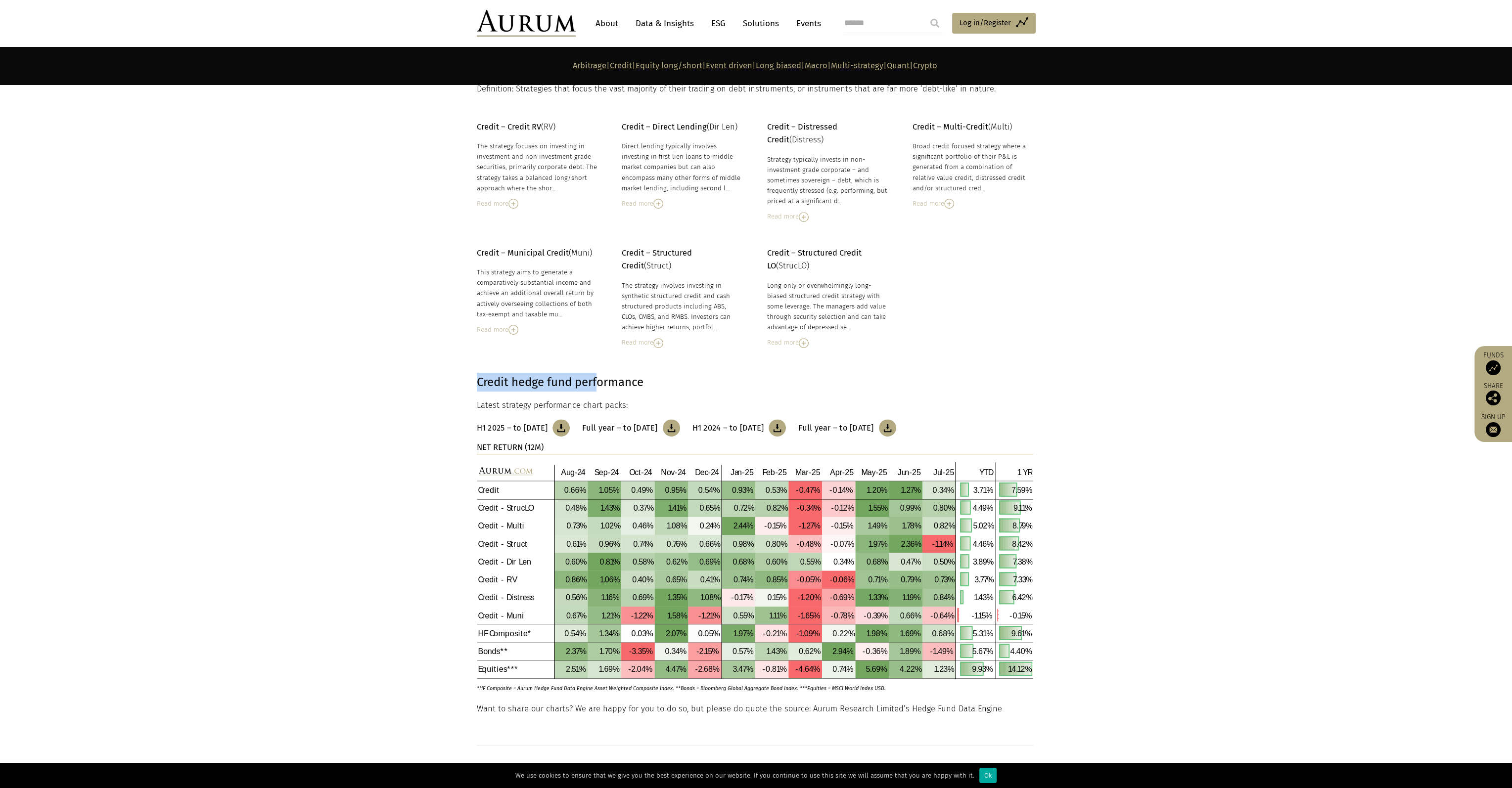
drag, startPoint x: 467, startPoint y: 382, endPoint x: 602, endPoint y: 384, distance: 135.0
click at [602, 384] on div "Credit hedge fund performance Latest strategy performance chart packs: H1 2025 …" at bounding box center [756, 538] width 578 height 330
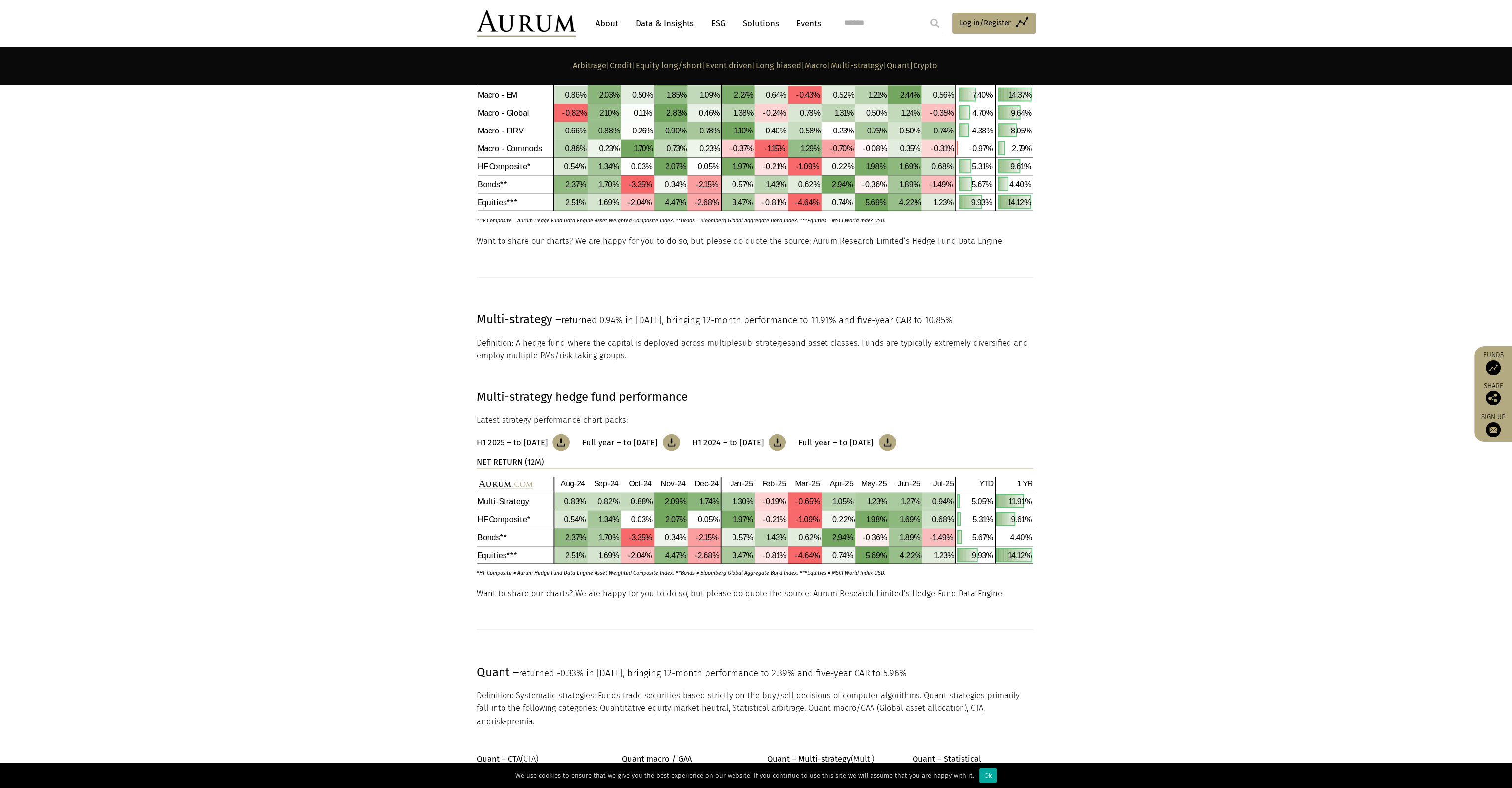
scroll to position [3679, 0]
